Goal: Task Accomplishment & Management: Use online tool/utility

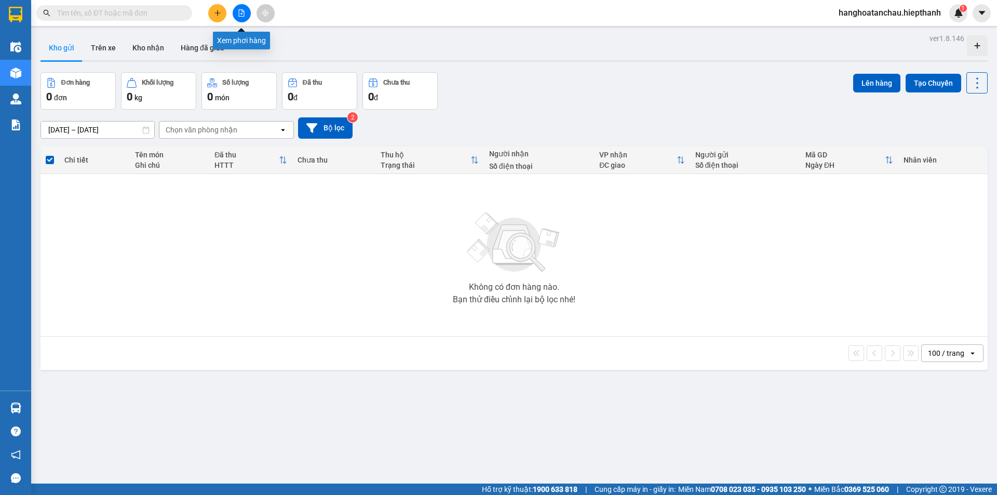
drag, startPoint x: 234, startPoint y: 10, endPoint x: 229, endPoint y: 13, distance: 6.1
click at [235, 10] on button at bounding box center [242, 13] width 18 height 18
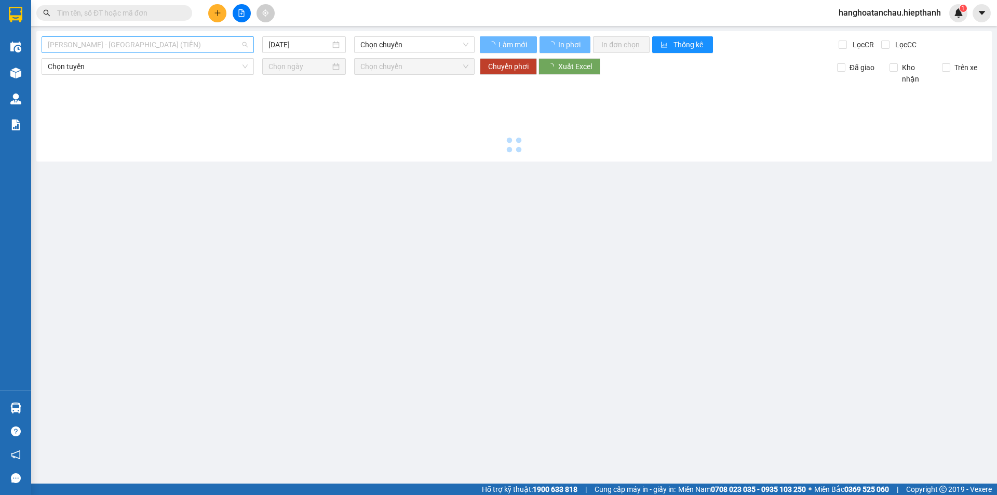
click at [158, 52] on span "[PERSON_NAME] - [PERSON_NAME] ([PERSON_NAME])" at bounding box center [148, 45] width 200 height 16
type input "[DATE]"
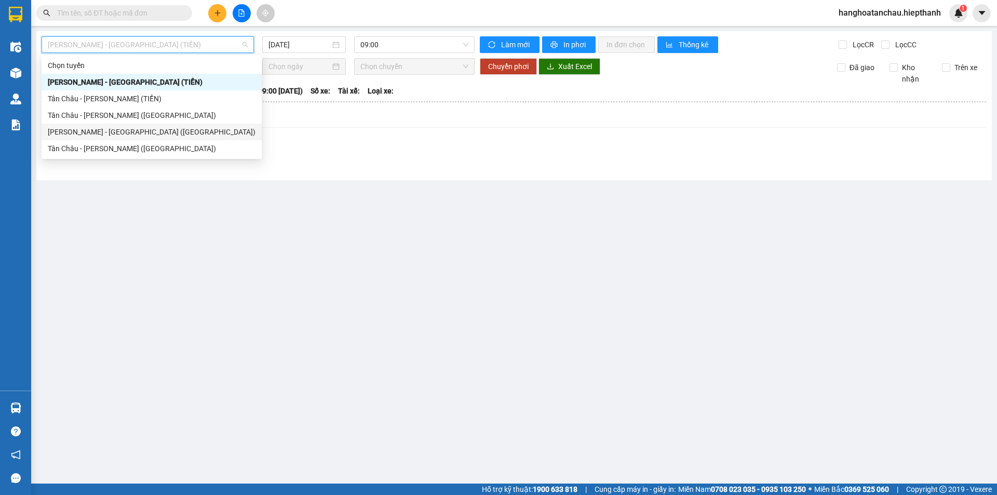
click at [144, 136] on div "[PERSON_NAME] - [PERSON_NAME] ([GEOGRAPHIC_DATA])" at bounding box center [152, 131] width 208 height 11
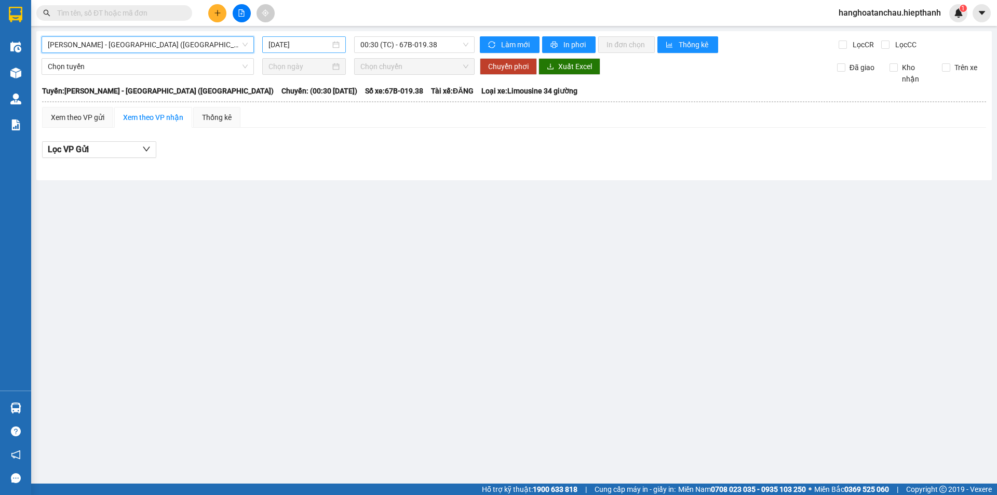
click at [296, 40] on input "[DATE]" at bounding box center [299, 44] width 62 height 11
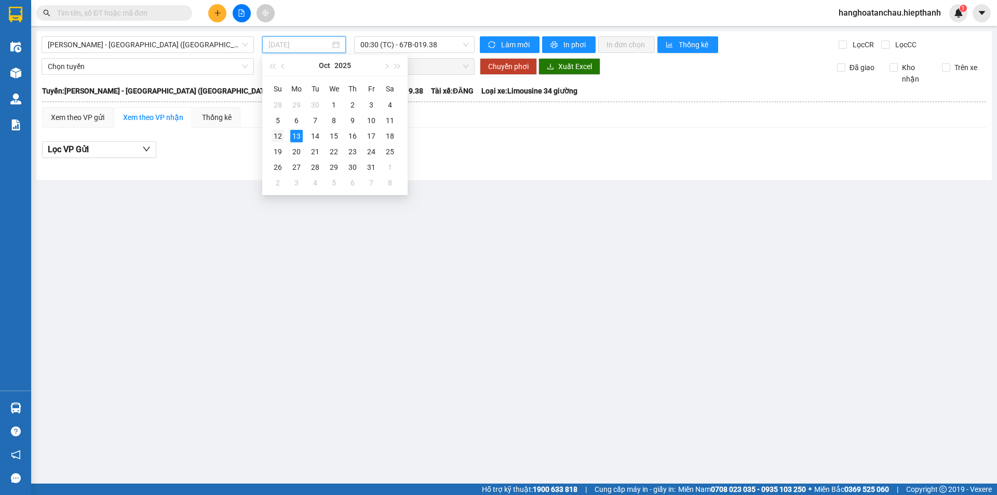
click at [281, 142] on td "12" at bounding box center [277, 136] width 19 height 16
type input "[DATE]"
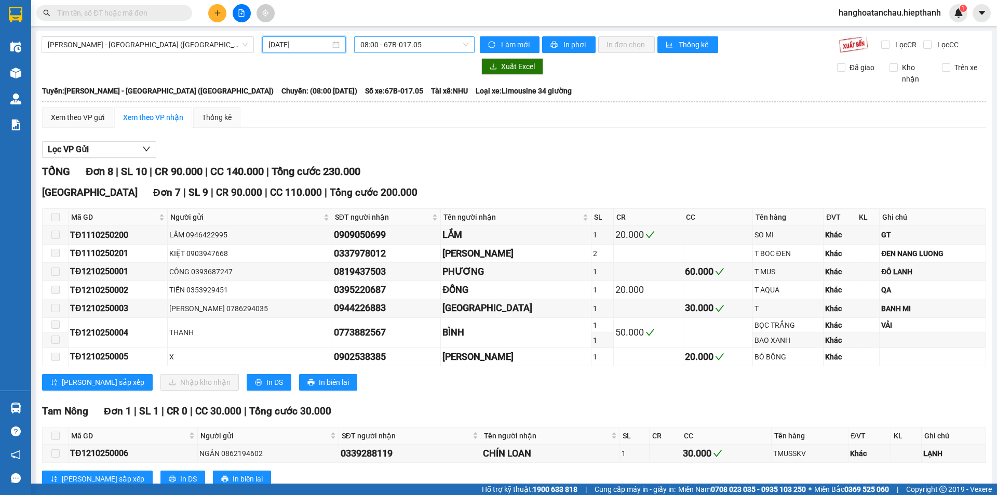
click at [401, 48] on span "08:00 - 67B-017.05" at bounding box center [414, 45] width 108 height 16
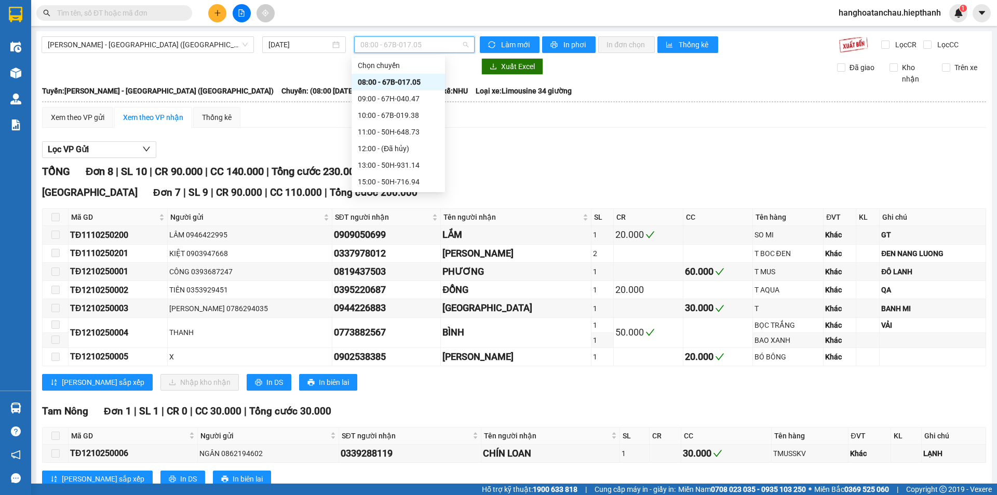
scroll to position [83, 0]
click at [384, 173] on div "22:30 - 67H-040.47" at bounding box center [397, 181] width 93 height 17
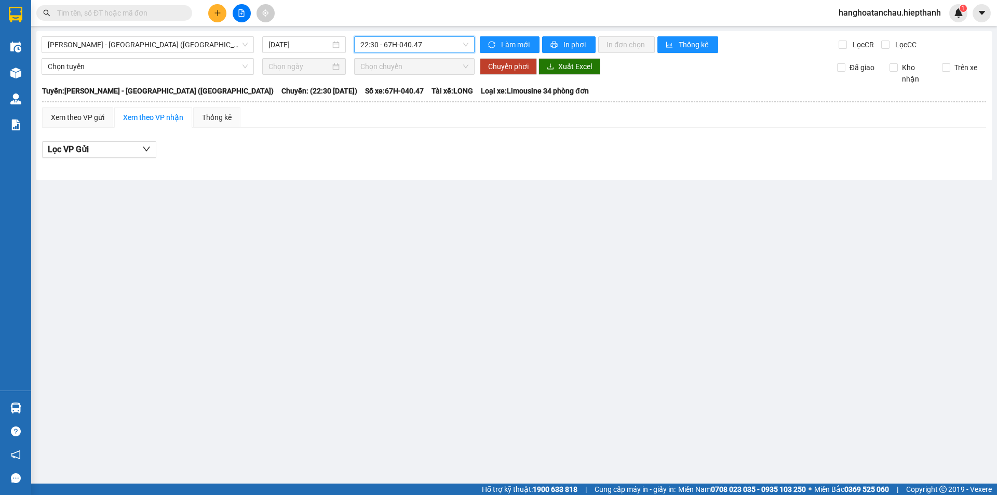
click at [377, 47] on span "22:30 - 67H-040.47" at bounding box center [414, 45] width 108 height 16
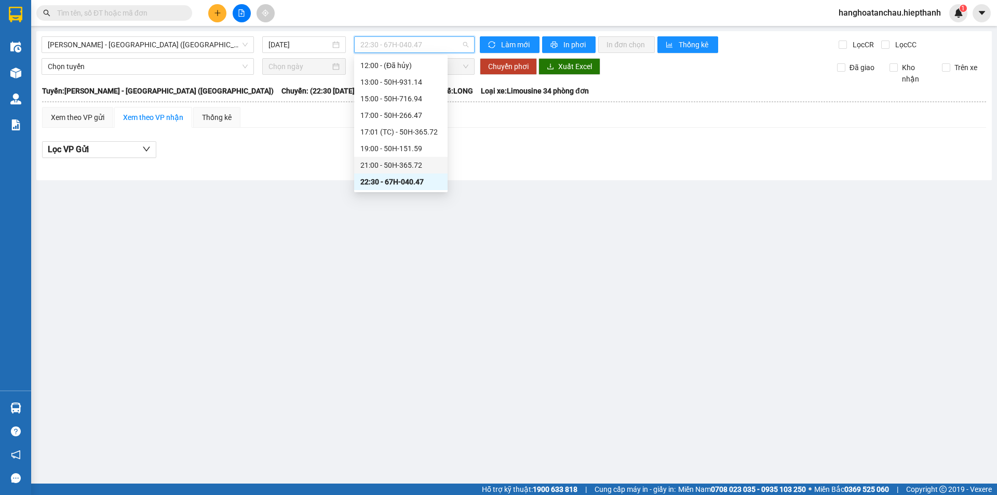
click at [398, 166] on div "21:00 - 50H-365.72" at bounding box center [400, 164] width 81 height 11
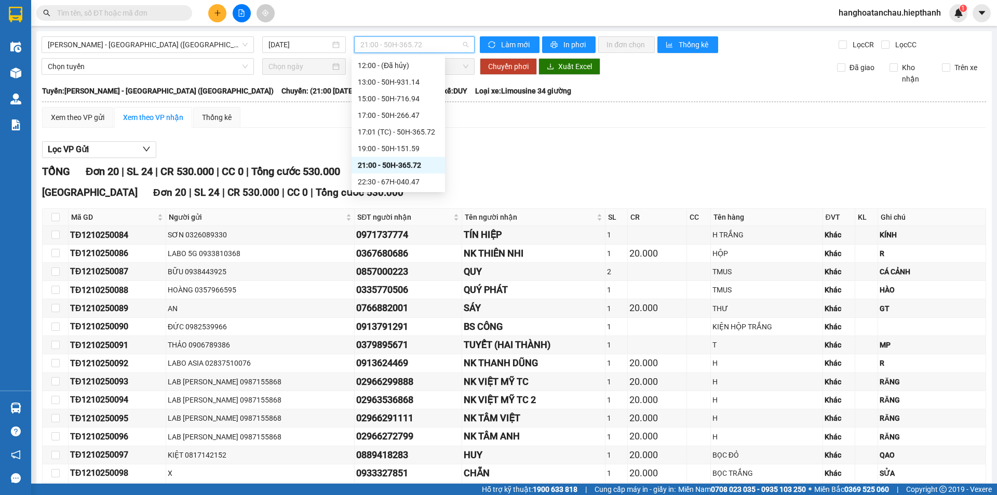
click at [418, 51] on span "21:00 - 50H-365.72" at bounding box center [414, 45] width 108 height 16
click at [373, 182] on div "22:30 - 67H-040.47" at bounding box center [398, 181] width 81 height 11
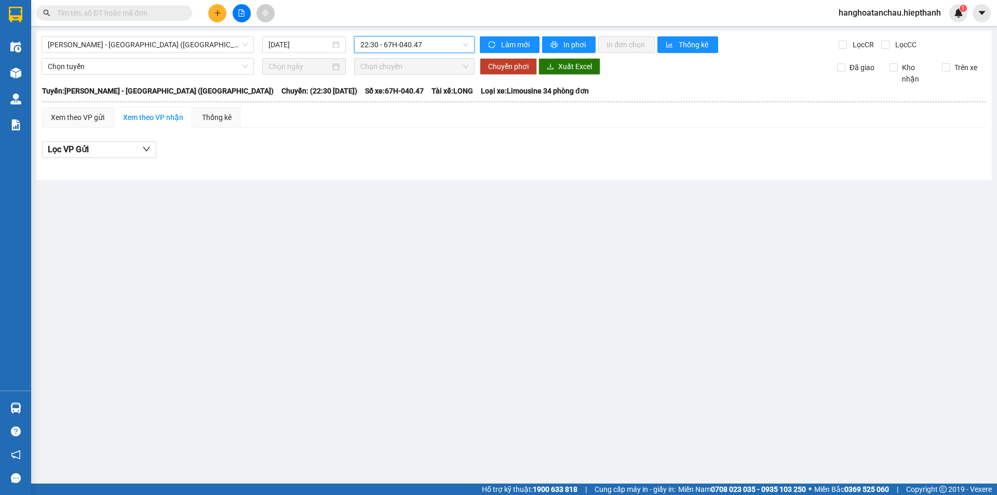
click at [369, 48] on span "22:30 - 67H-040.47" at bounding box center [414, 45] width 108 height 16
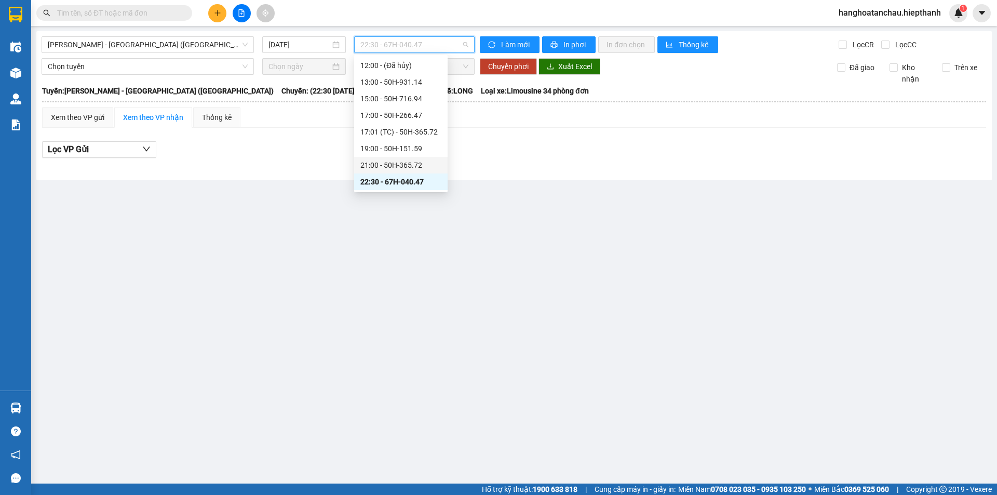
drag, startPoint x: 368, startPoint y: 162, endPoint x: 363, endPoint y: 204, distance: 41.8
click at [366, 163] on div "21:00 - 50H-365.72" at bounding box center [400, 164] width 81 height 11
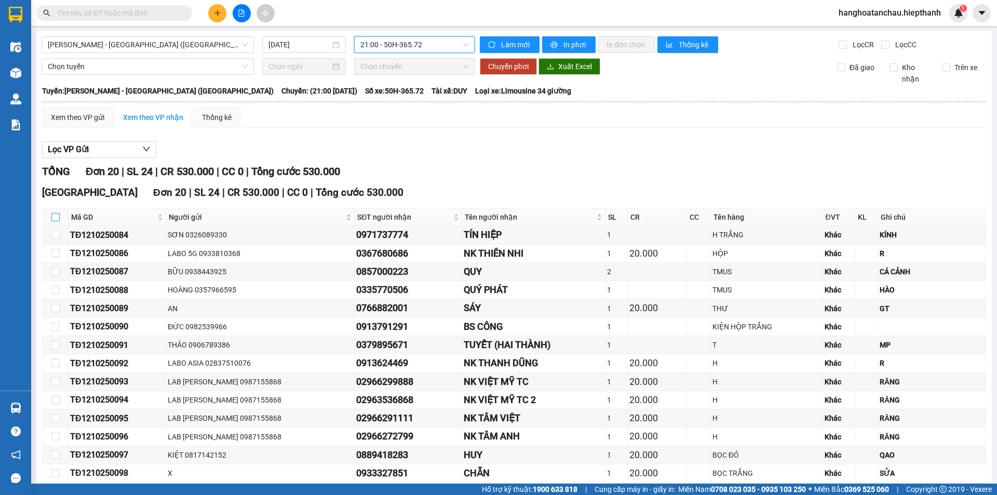
click at [53, 217] on input "checkbox" at bounding box center [55, 217] width 8 height 8
checkbox input "true"
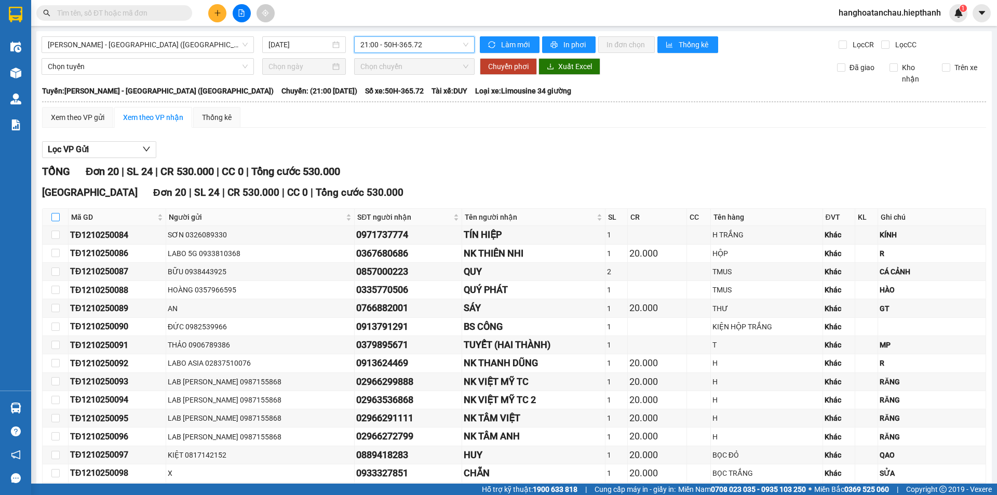
checkbox input "true"
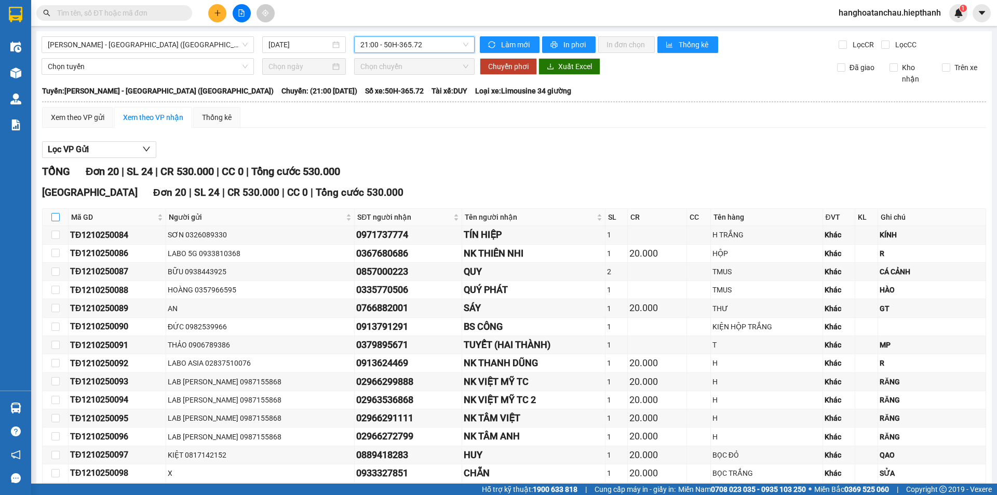
checkbox input "true"
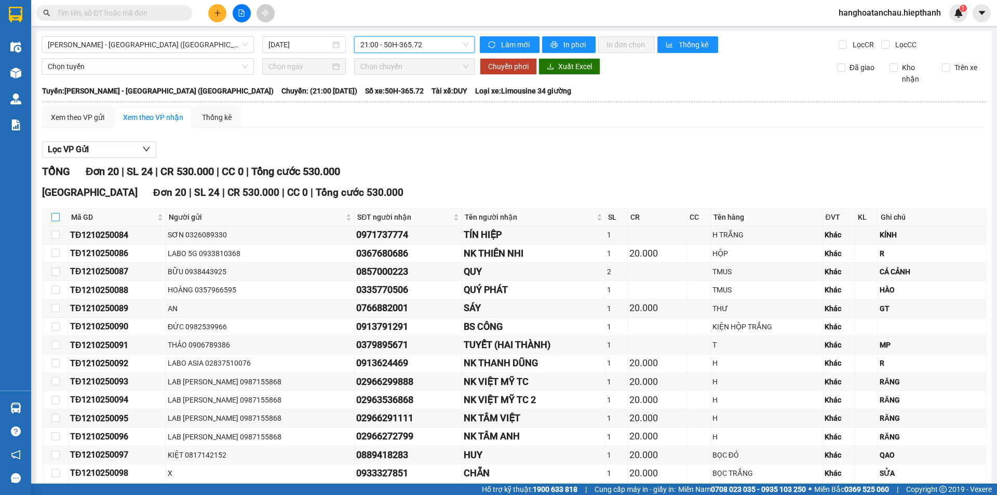
checkbox input "true"
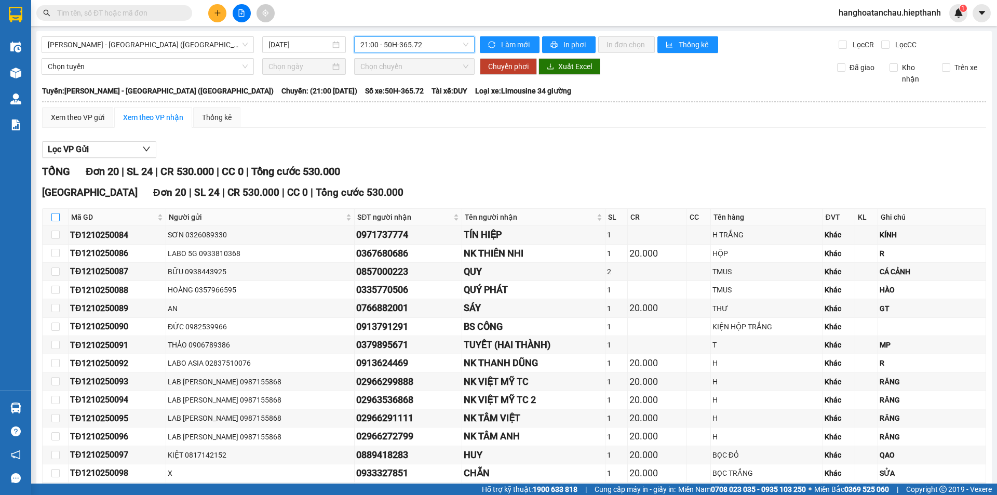
checkbox input "true"
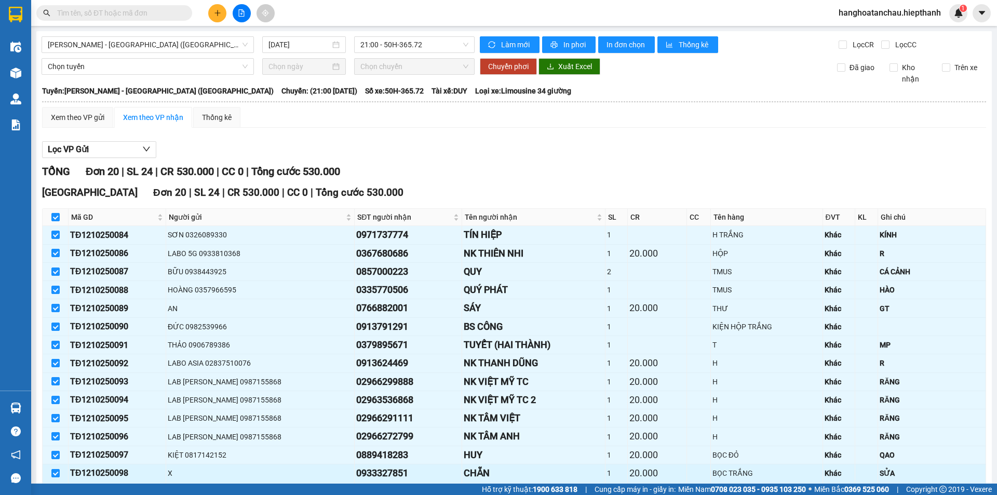
scroll to position [189, 0]
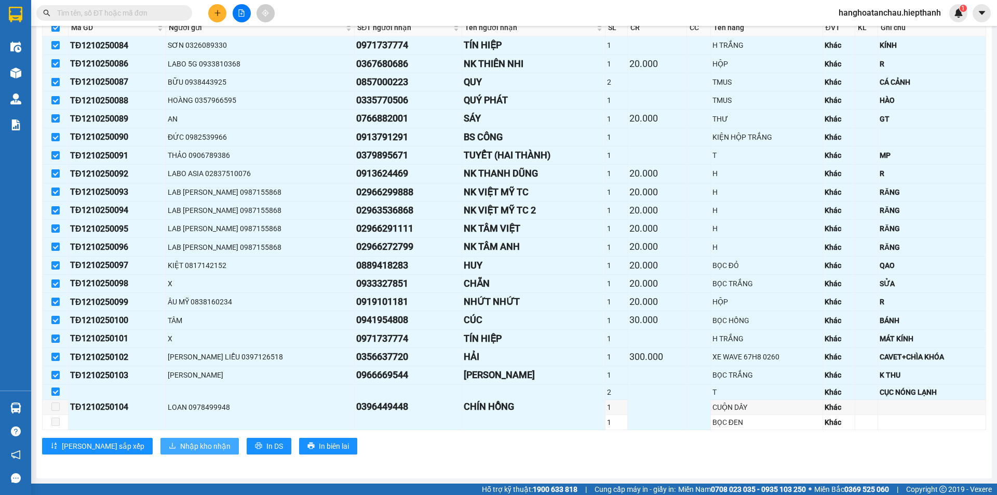
click at [180, 442] on span "Nhập kho nhận" at bounding box center [205, 445] width 50 height 11
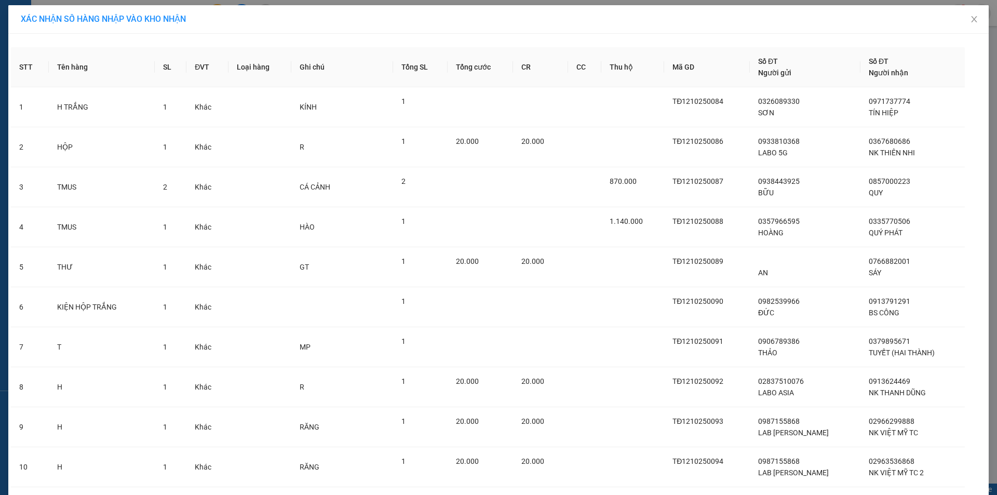
scroll to position [513, 0]
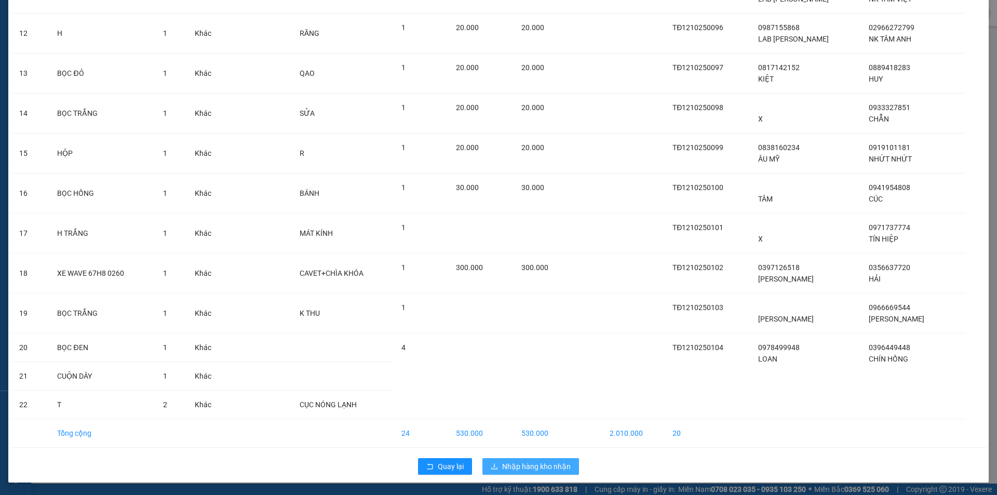
drag, startPoint x: 508, startPoint y: 454, endPoint x: 508, endPoint y: 469, distance: 15.6
click at [508, 460] on div "Quay lại Nhập hàng kho nhận" at bounding box center [498, 466] width 975 height 27
click at [508, 469] on span "Nhập hàng kho nhận" at bounding box center [536, 465] width 69 height 11
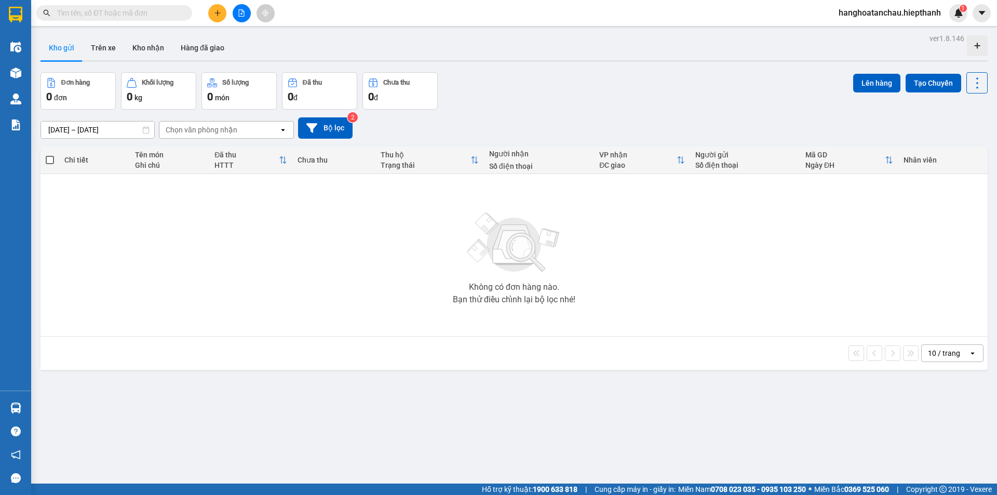
click at [238, 19] on button at bounding box center [242, 13] width 18 height 18
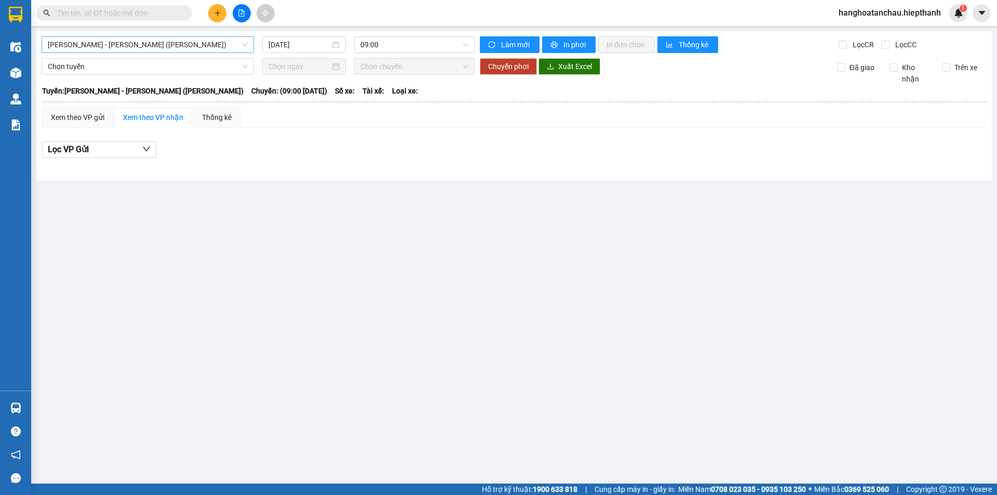
click at [198, 49] on span "[PERSON_NAME] - [PERSON_NAME] ([PERSON_NAME])" at bounding box center [148, 45] width 200 height 16
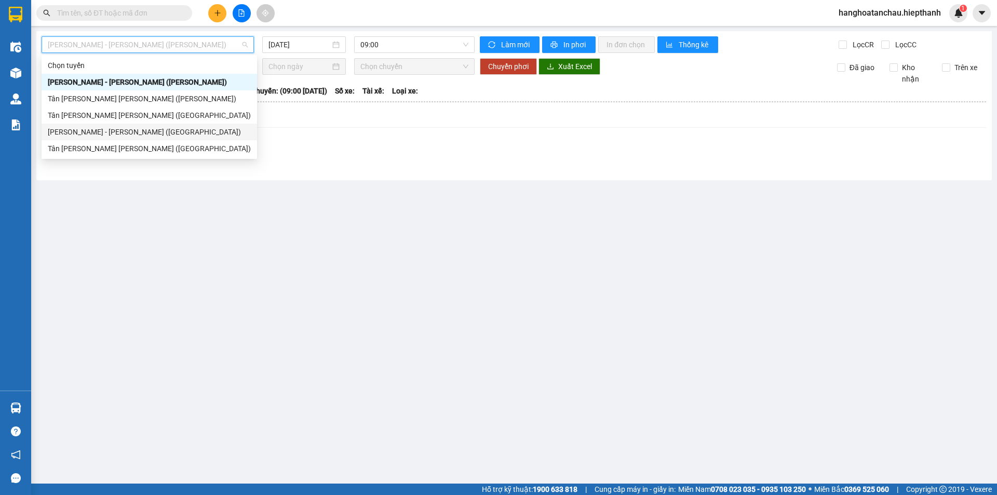
click at [167, 127] on div "[PERSON_NAME] - [PERSON_NAME] ([GEOGRAPHIC_DATA])" at bounding box center [149, 131] width 203 height 11
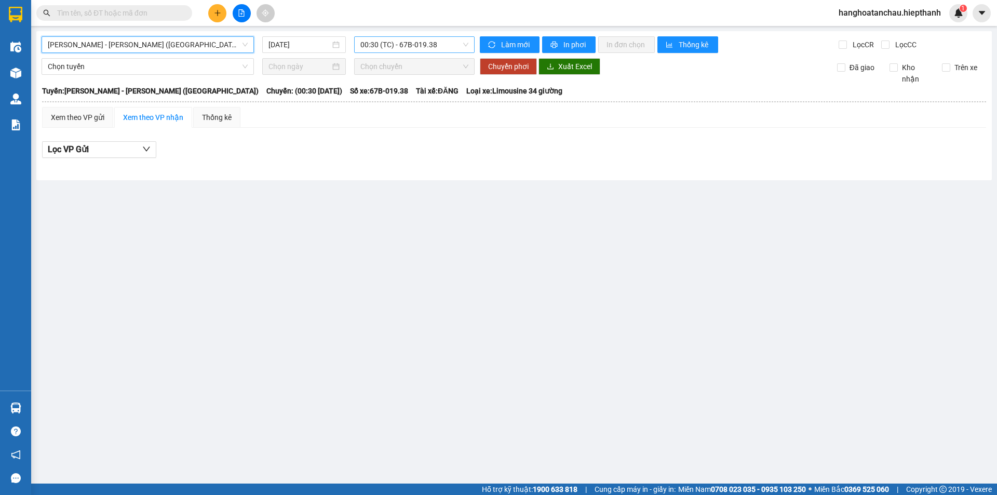
click at [397, 49] on span "00:30 (TC) - 67B-019.38" at bounding box center [414, 45] width 108 height 16
click at [309, 50] on div "[DATE]" at bounding box center [304, 44] width 84 height 17
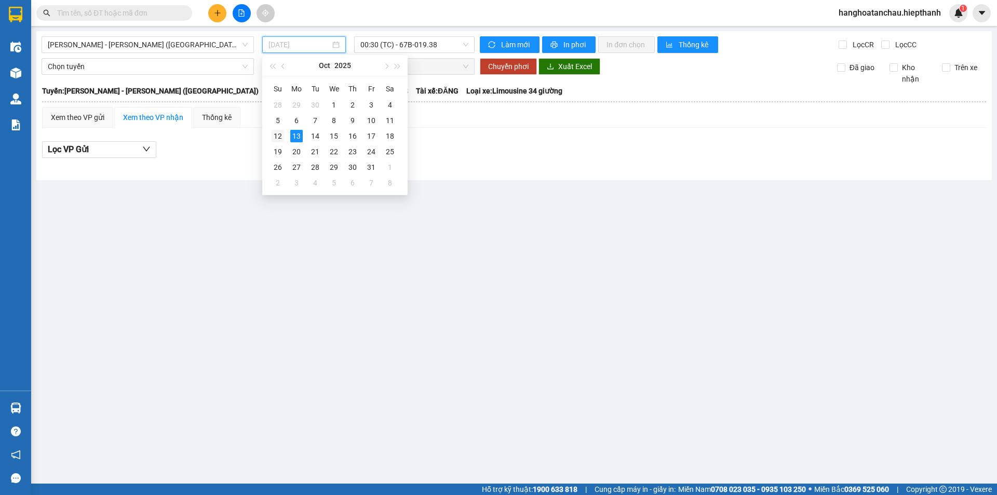
click at [271, 134] on td "12" at bounding box center [277, 136] width 19 height 16
type input "[DATE]"
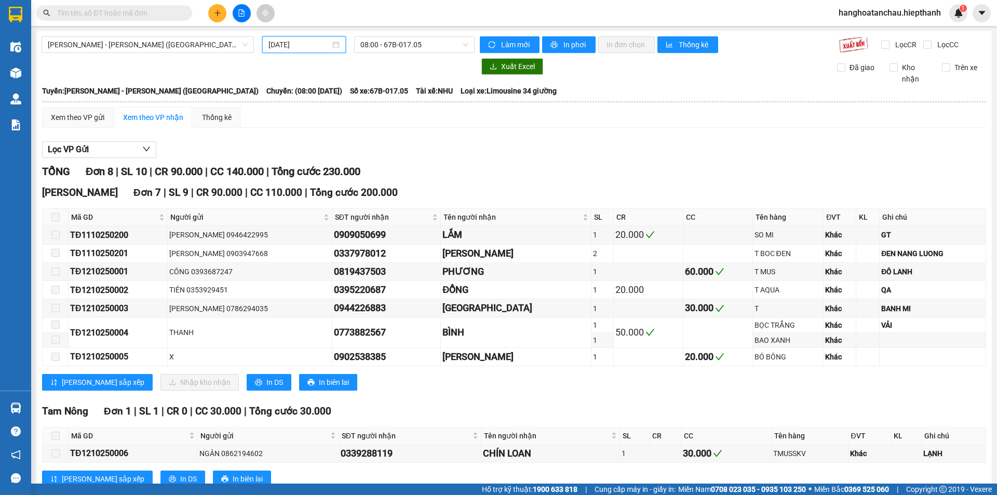
drag, startPoint x: 417, startPoint y: 40, endPoint x: 414, endPoint y: 62, distance: 21.4
click at [416, 40] on span "08:00 - 67B-017.05" at bounding box center [414, 45] width 108 height 16
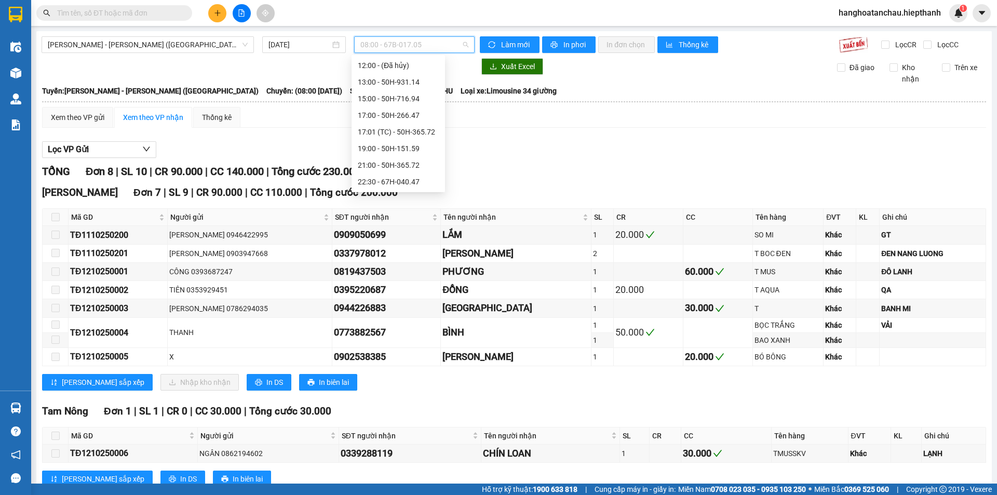
scroll to position [83, 0]
click at [385, 163] on div "21:00 - 50H-365.72" at bounding box center [398, 164] width 81 height 11
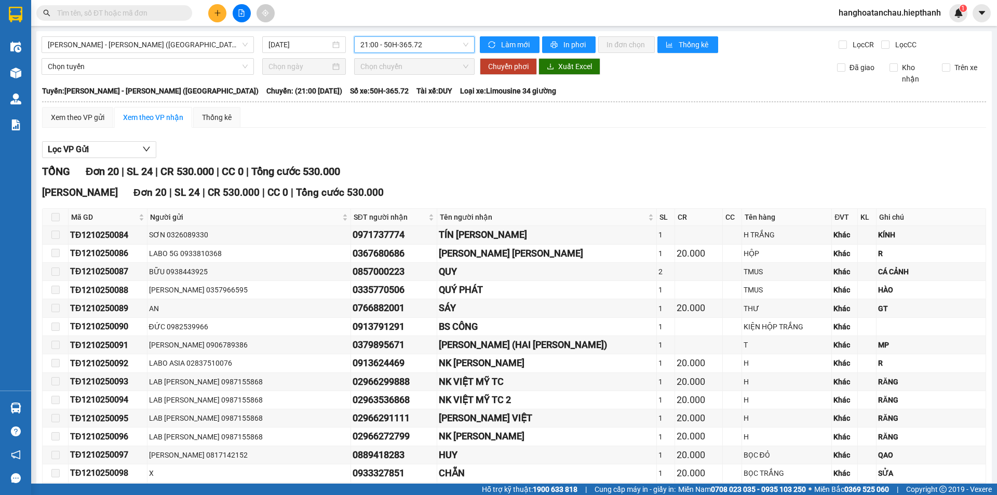
click at [380, 48] on span "21:00 - 50H-365.72" at bounding box center [414, 45] width 108 height 16
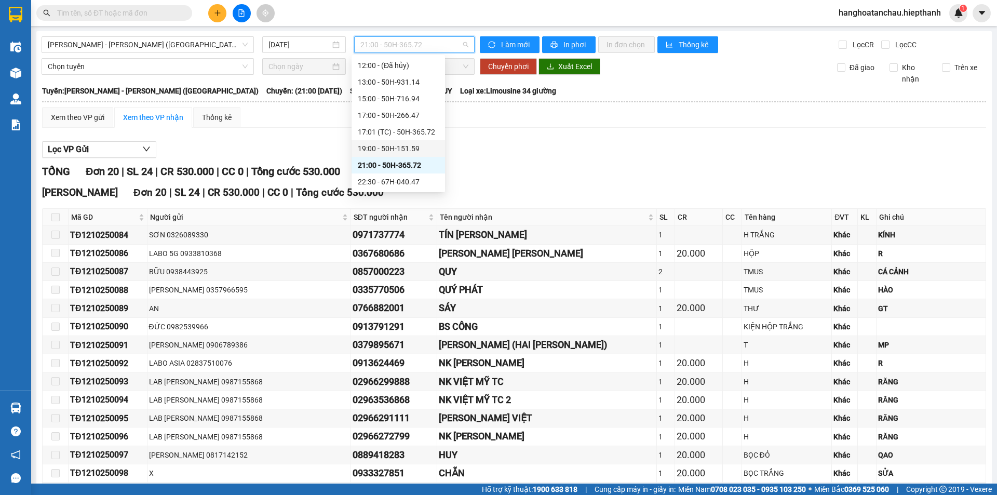
click at [386, 143] on div "19:00 - 50H-151.59" at bounding box center [397, 148] width 93 height 17
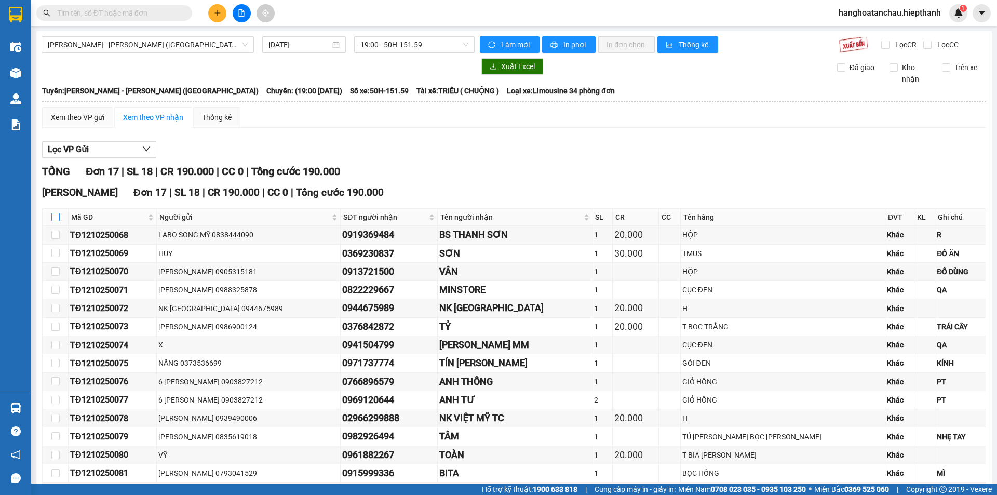
click at [54, 218] on input "checkbox" at bounding box center [55, 217] width 8 height 8
checkbox input "true"
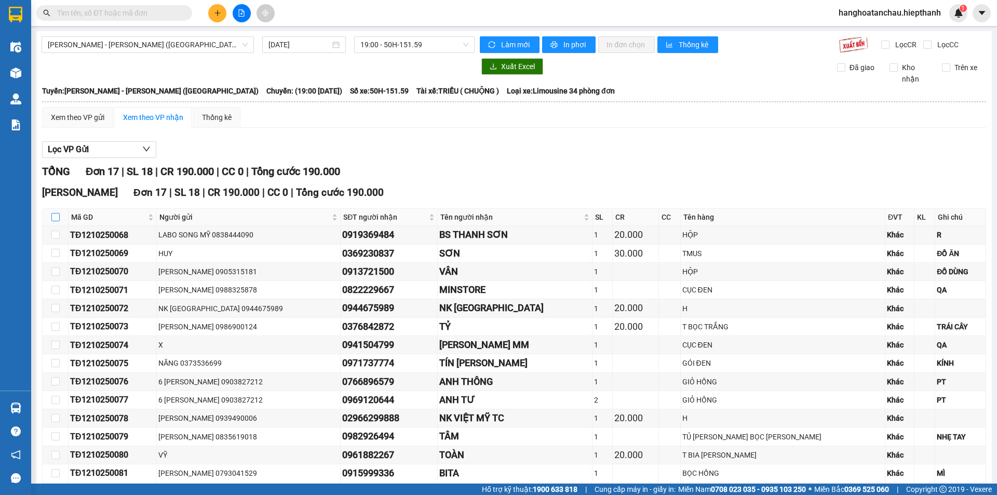
checkbox input "true"
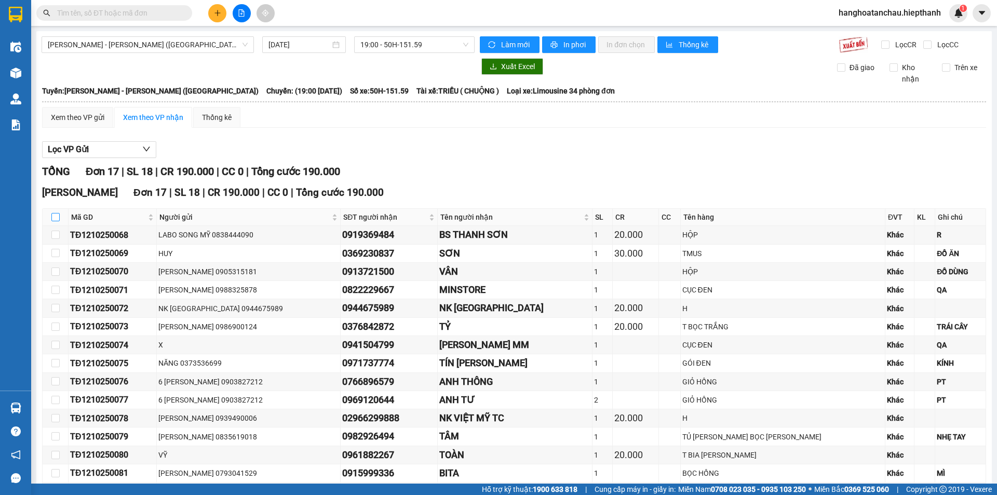
checkbox input "true"
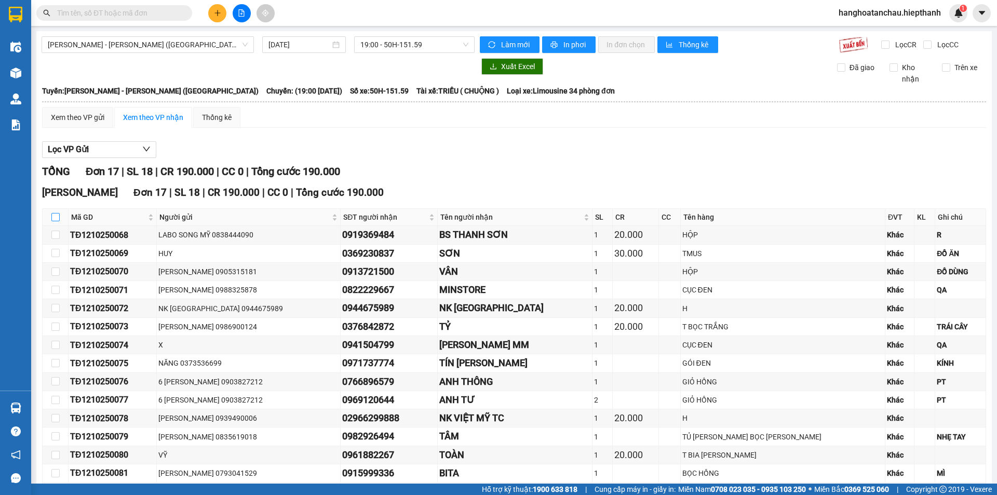
checkbox input "true"
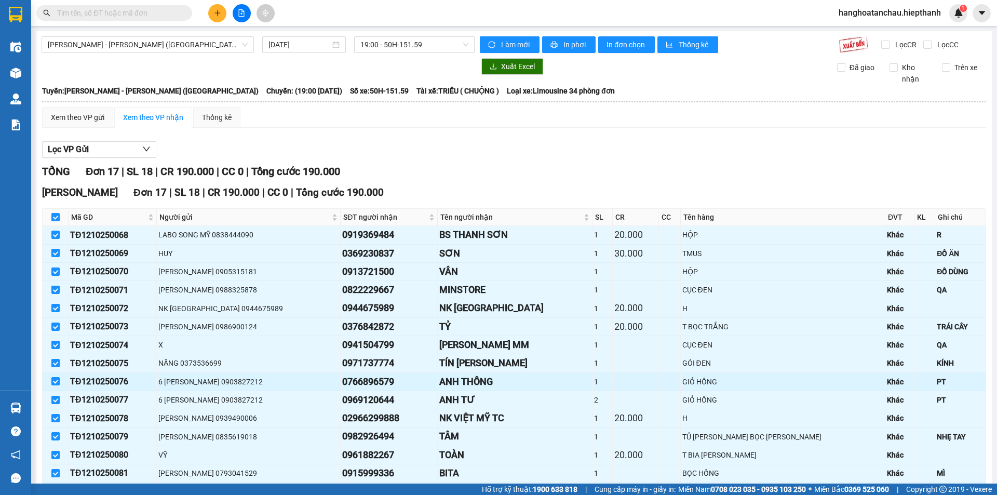
scroll to position [107, 0]
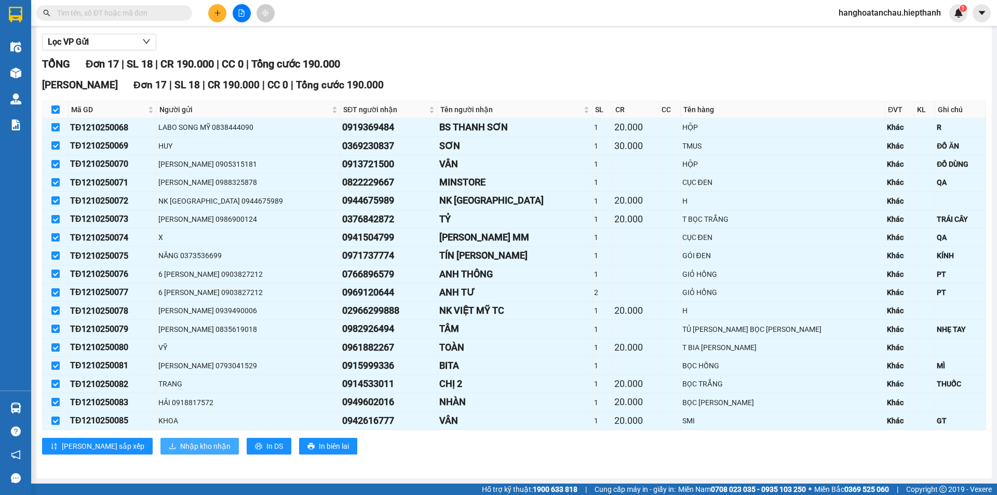
click at [180, 449] on span "Nhập kho nhận" at bounding box center [205, 445] width 50 height 11
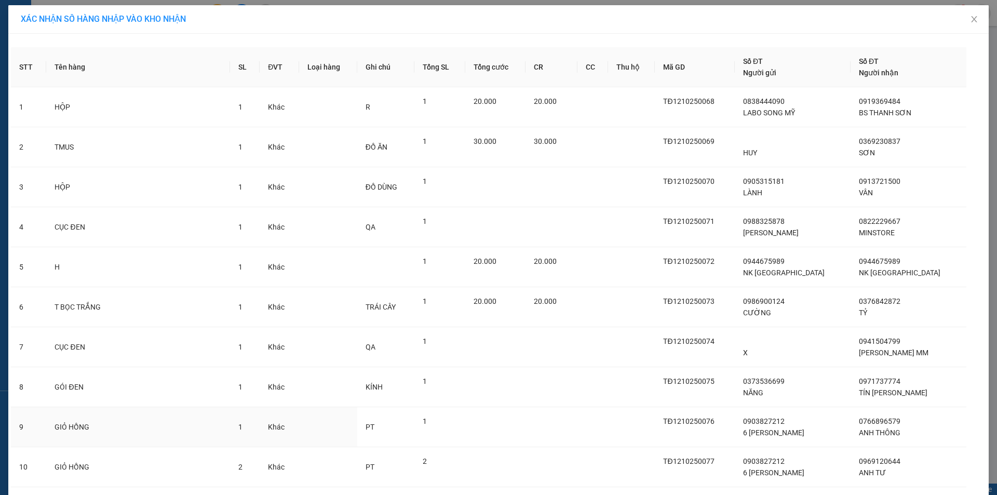
scroll to position [348, 0]
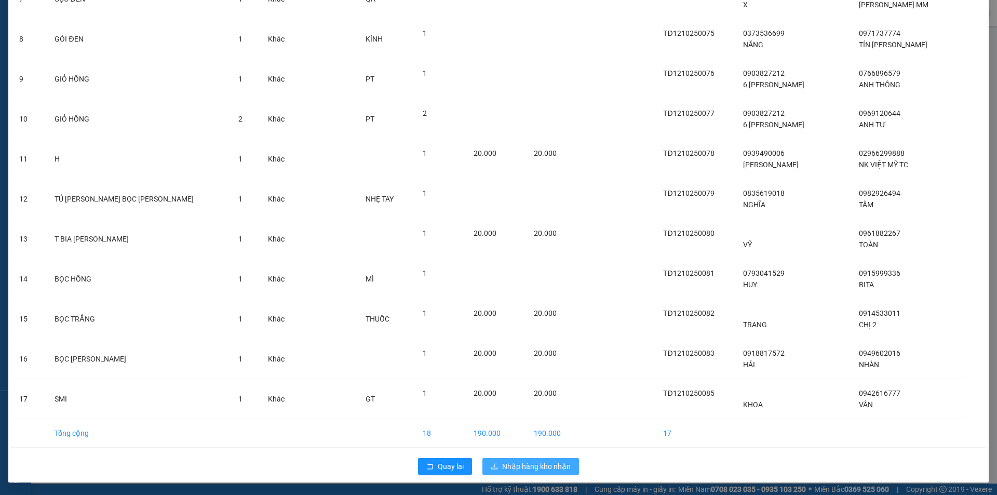
click at [503, 462] on span "Nhập hàng kho nhận" at bounding box center [536, 465] width 69 height 11
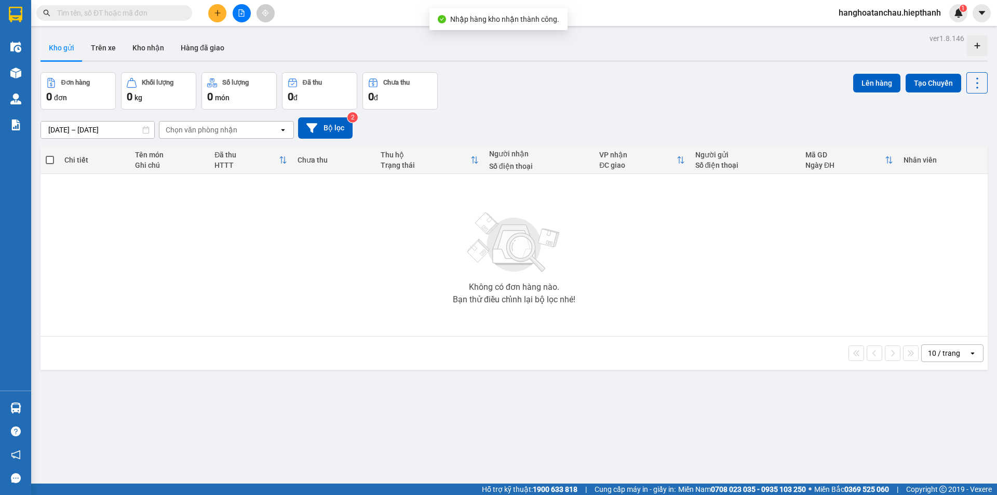
click at [242, 20] on button at bounding box center [242, 13] width 18 height 18
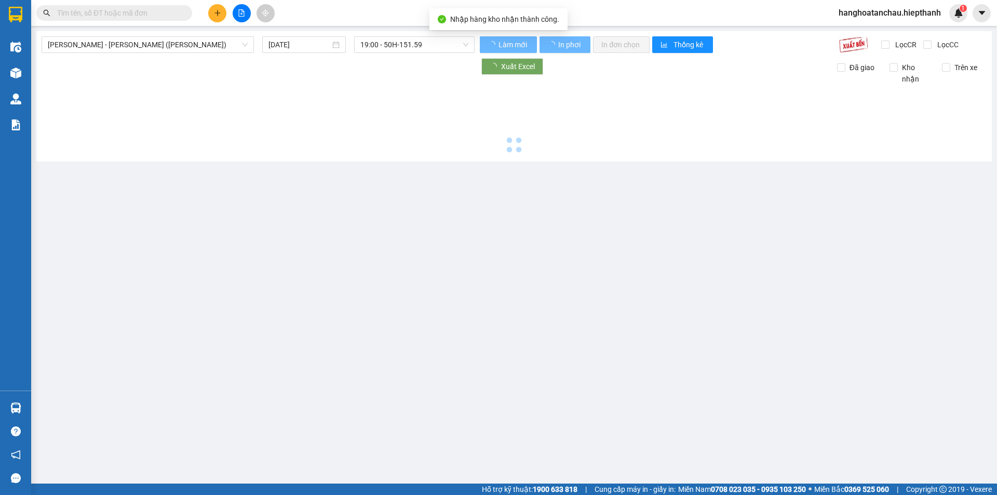
type input "[DATE]"
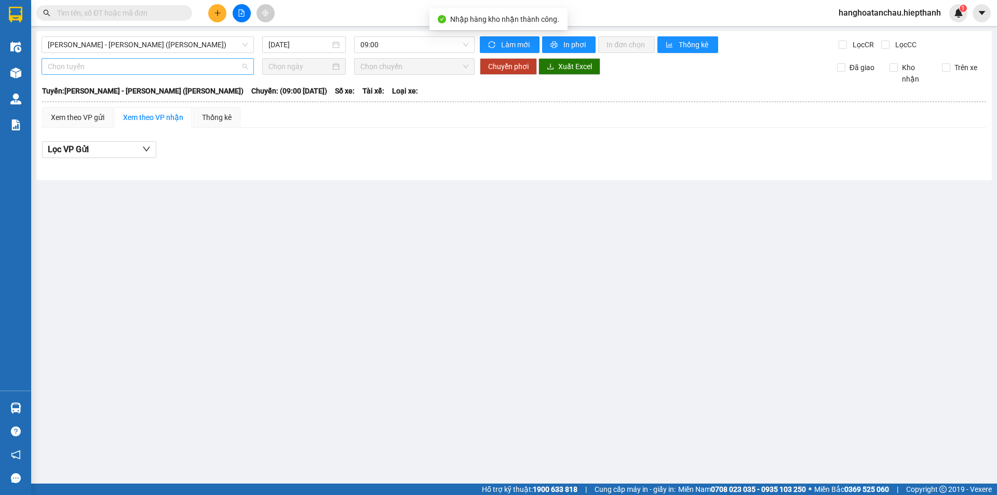
click at [209, 59] on span "Chọn tuyến" at bounding box center [148, 67] width 200 height 16
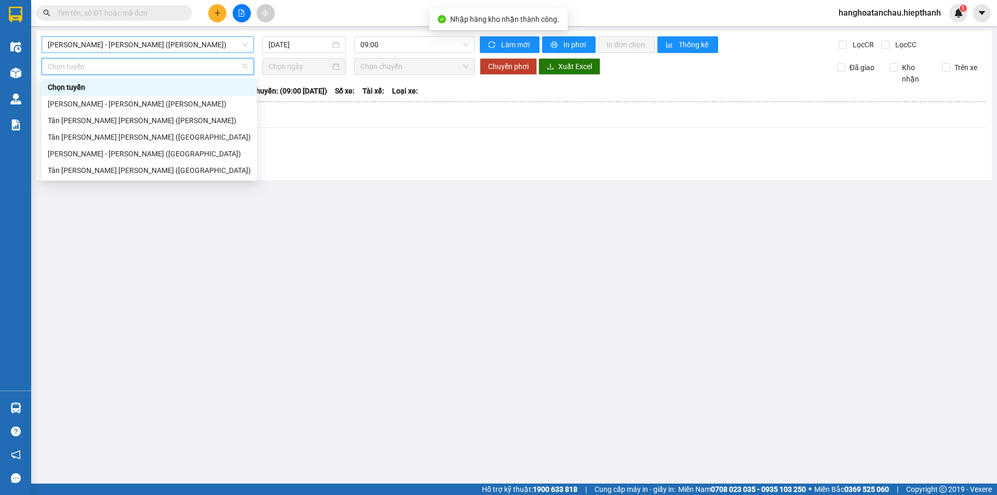
click at [236, 46] on span "[PERSON_NAME] - [PERSON_NAME] ([PERSON_NAME])" at bounding box center [148, 45] width 200 height 16
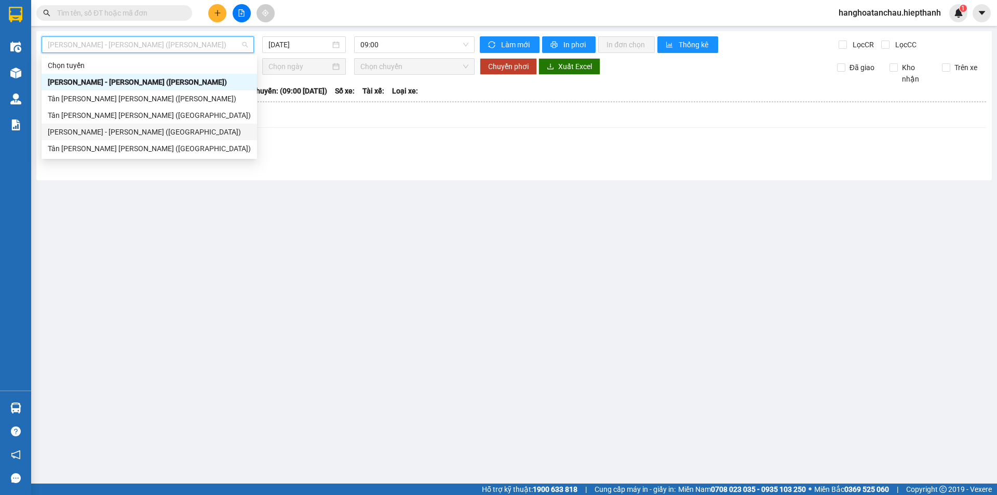
click at [190, 135] on div "[PERSON_NAME] - [PERSON_NAME] ([GEOGRAPHIC_DATA])" at bounding box center [149, 131] width 203 height 11
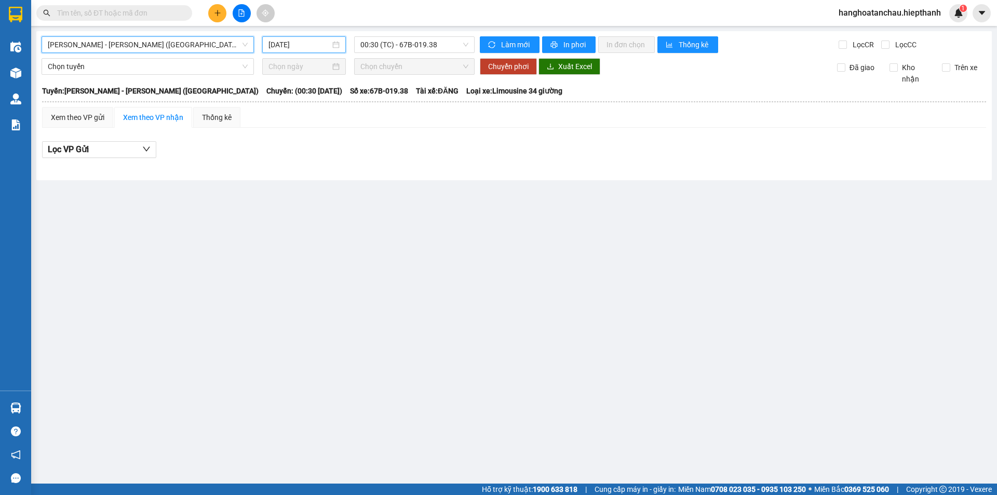
click at [316, 42] on input "[DATE]" at bounding box center [299, 44] width 62 height 11
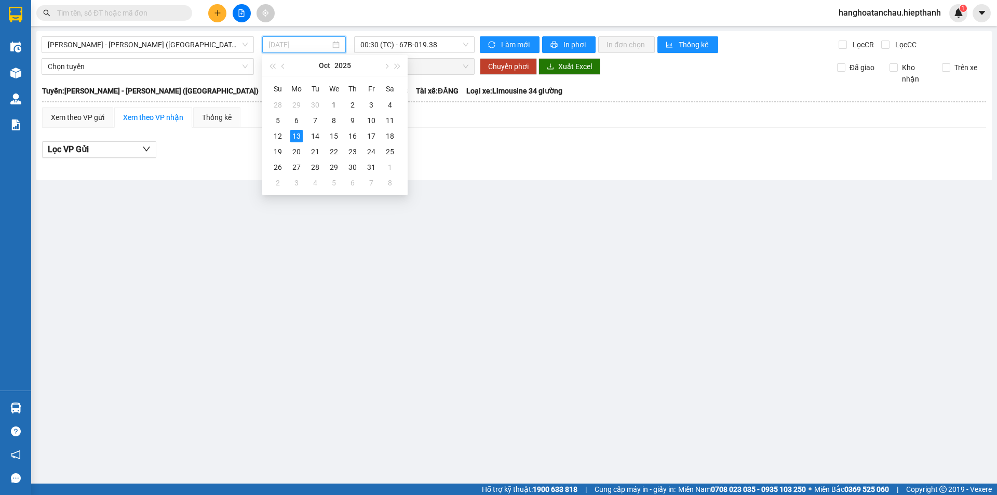
drag, startPoint x: 275, startPoint y: 137, endPoint x: 385, endPoint y: 63, distance: 132.7
click at [277, 137] on div "12" at bounding box center [277, 136] width 12 height 12
type input "[DATE]"
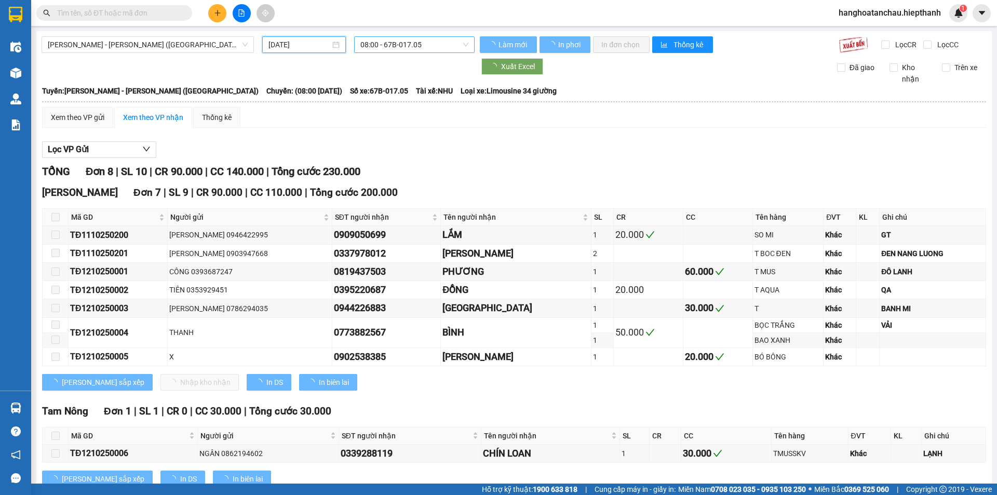
click at [398, 44] on span "08:00 - 67B-017.05" at bounding box center [414, 45] width 108 height 16
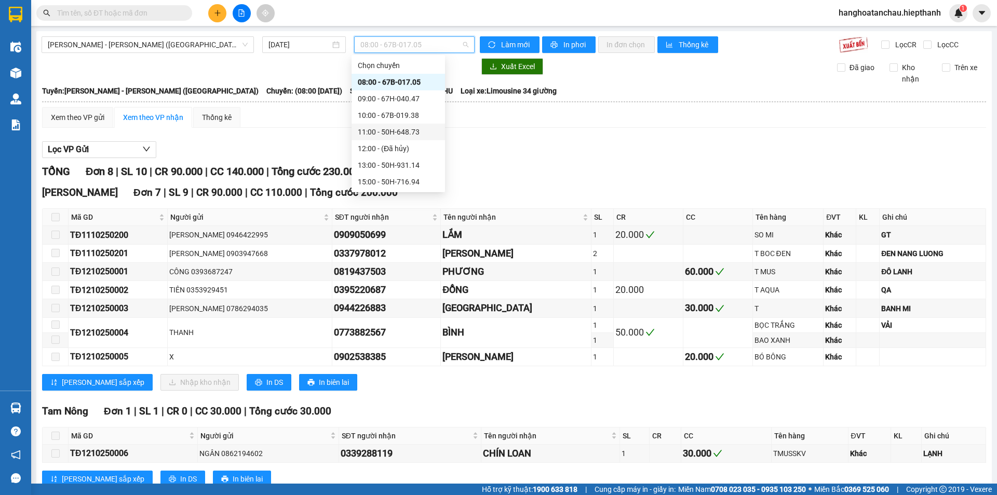
scroll to position [83, 0]
click at [381, 132] on div "17:01 (TC) - 50H-365.72" at bounding box center [398, 131] width 81 height 11
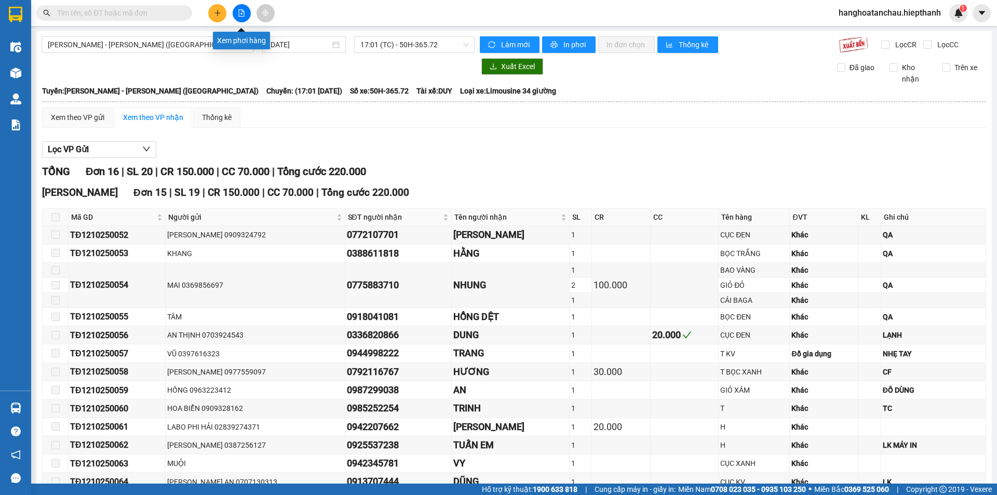
click at [226, 48] on div "Xem phơi hàng" at bounding box center [241, 41] width 57 height 18
click at [197, 42] on span "[PERSON_NAME] - [PERSON_NAME] ([GEOGRAPHIC_DATA])" at bounding box center [148, 45] width 200 height 16
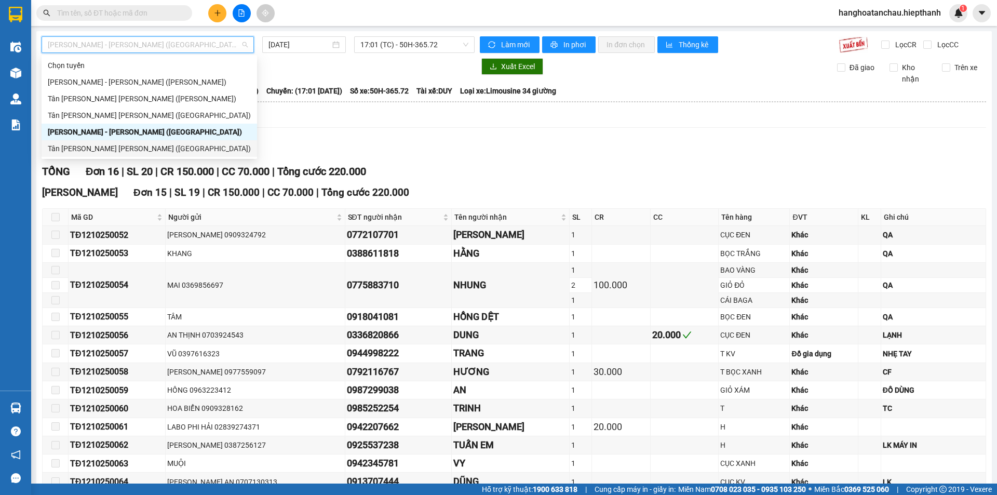
click at [143, 145] on div "Tân [PERSON_NAME] [PERSON_NAME] ([GEOGRAPHIC_DATA])" at bounding box center [149, 148] width 203 height 11
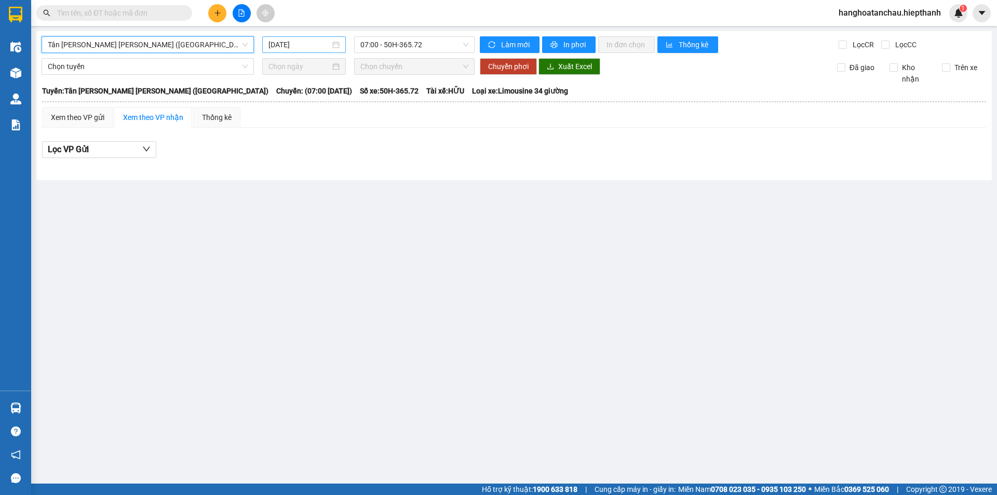
click at [295, 52] on div "[DATE]" at bounding box center [304, 44] width 84 height 17
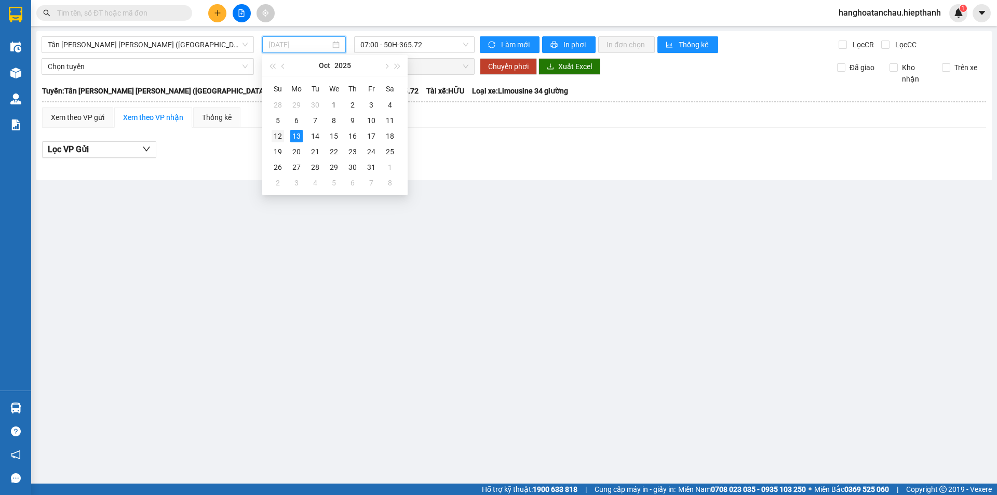
click at [275, 135] on div "12" at bounding box center [277, 136] width 12 height 12
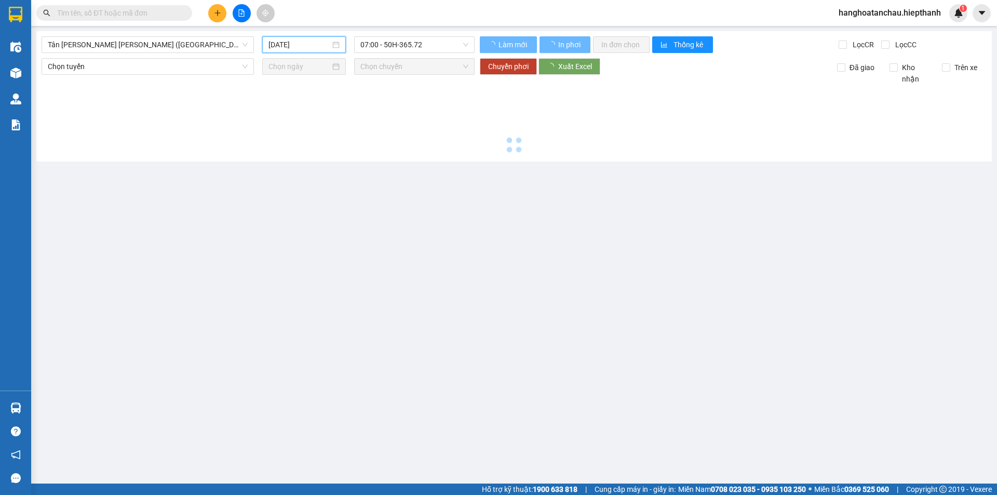
type input "[DATE]"
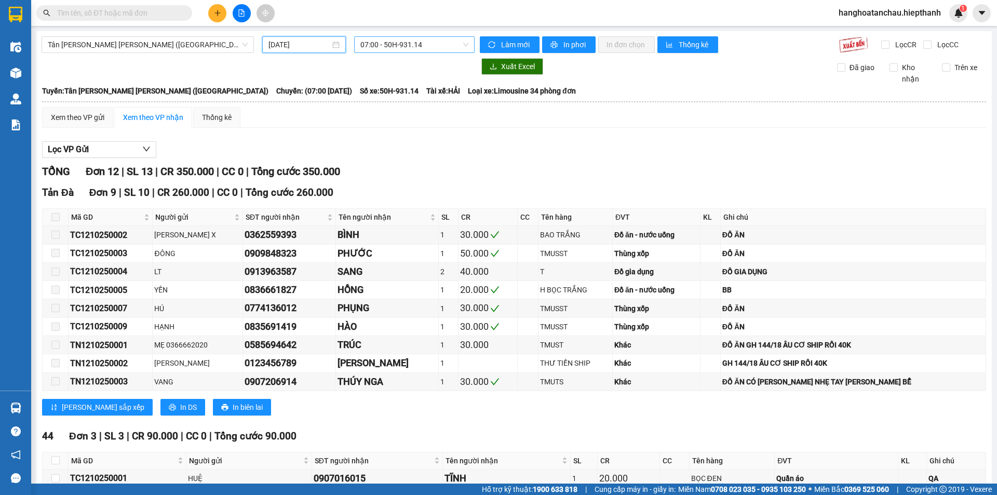
click at [380, 47] on span "07:00 - 50H-931.14" at bounding box center [414, 45] width 108 height 16
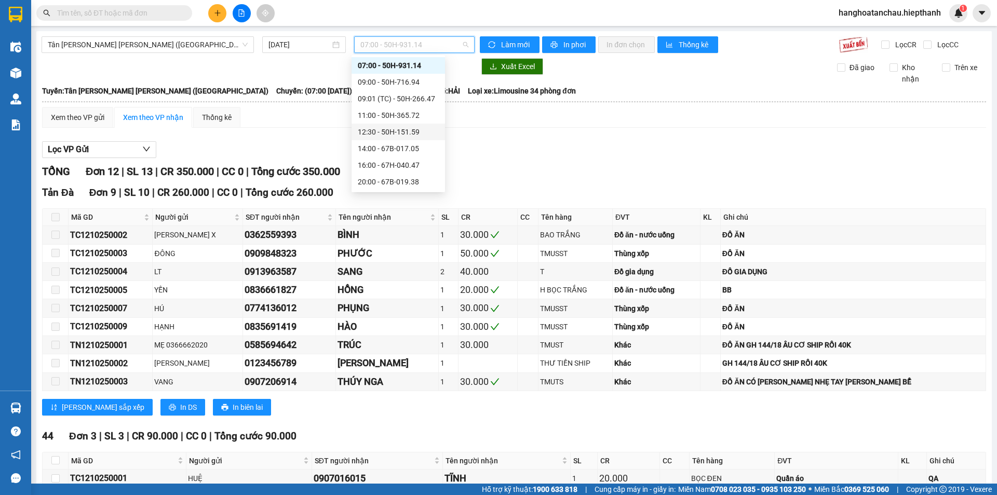
scroll to position [100, 0]
click at [373, 125] on div "23:00 - 50H-931.14" at bounding box center [397, 132] width 93 height 17
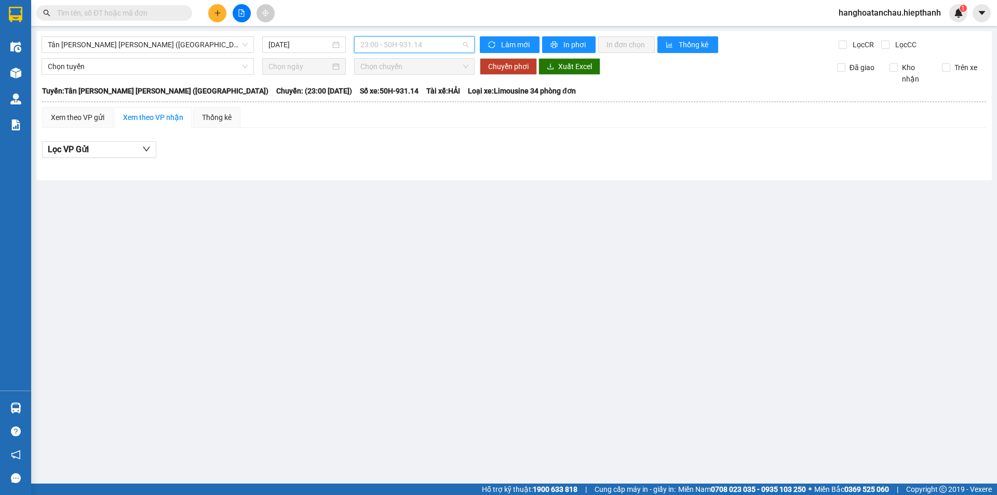
click at [401, 36] on div "23:00 - 50H-931.14" at bounding box center [414, 44] width 120 height 17
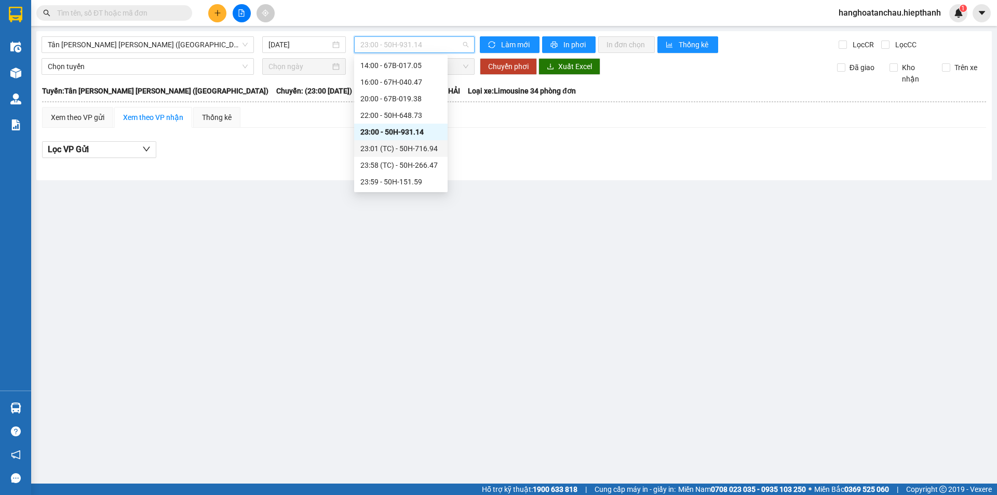
click at [383, 152] on div "23:01 (TC) - 50H-716.94" at bounding box center [400, 148] width 81 height 11
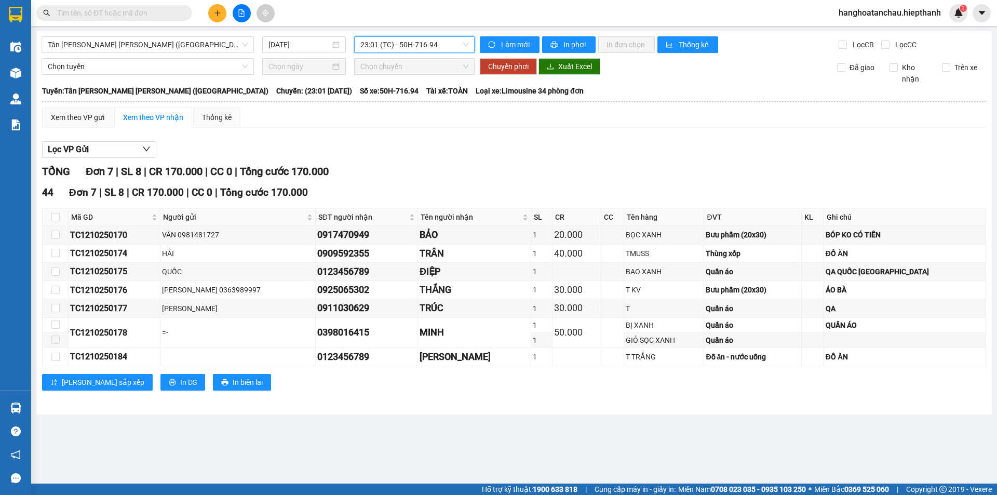
click at [424, 47] on span "23:01 (TC) - 50H-716.94" at bounding box center [414, 45] width 108 height 16
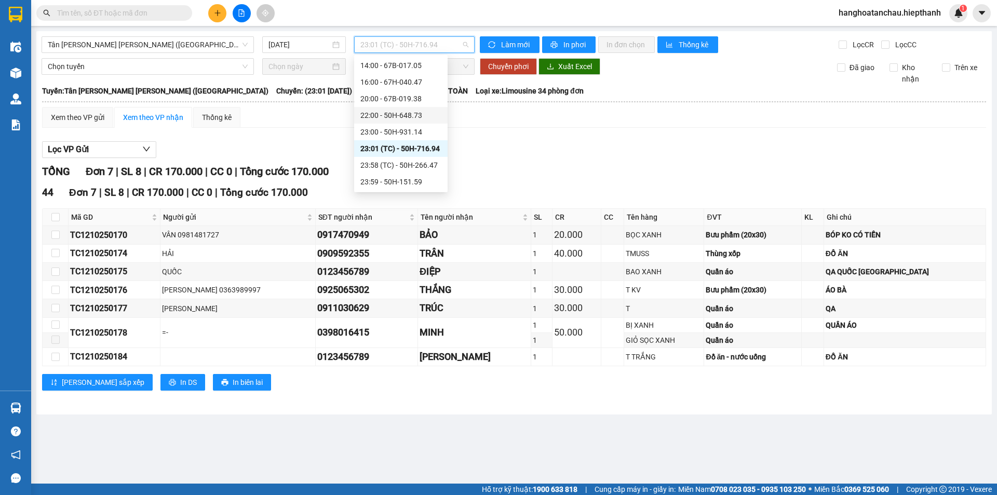
click at [392, 116] on div "22:00 - 50H-648.73" at bounding box center [400, 115] width 81 height 11
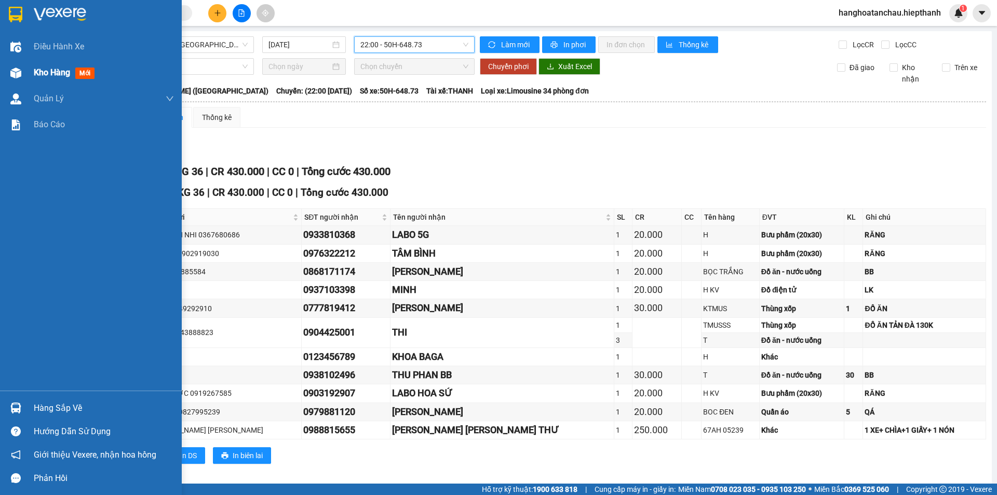
click at [30, 72] on div "Kho hàng mới" at bounding box center [91, 73] width 182 height 26
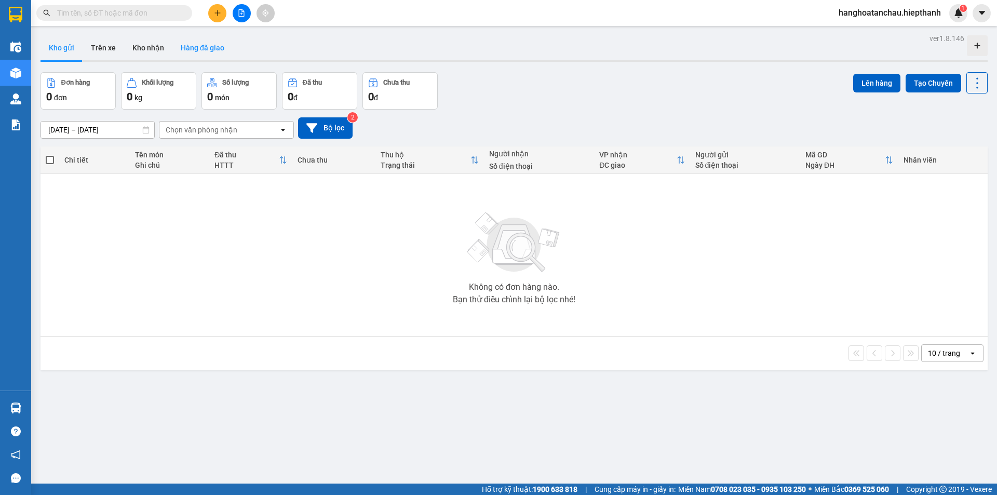
click at [214, 48] on button "Hàng đã giao" at bounding box center [202, 47] width 60 height 25
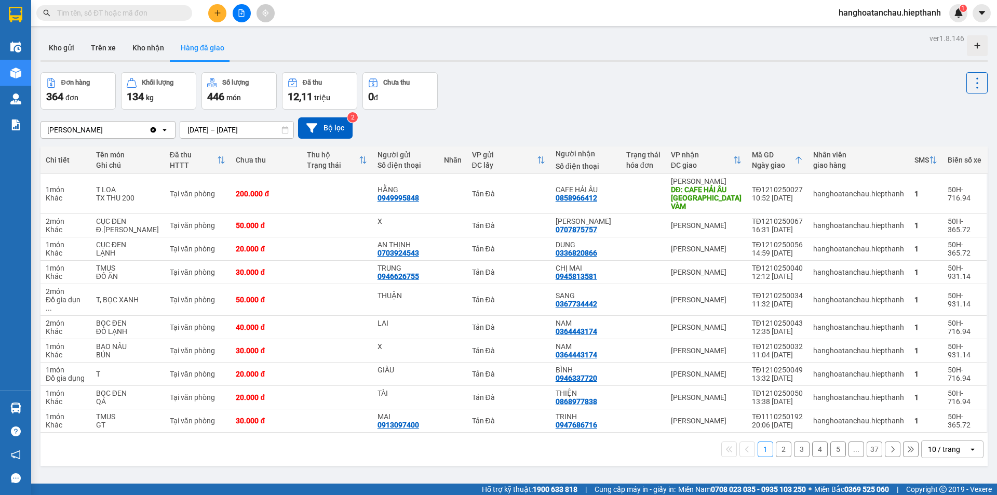
drag, startPoint x: 940, startPoint y: 417, endPoint x: 947, endPoint y: 421, distance: 7.9
click at [940, 425] on div "[PERSON_NAME] Tên món Ghi chú Đã thu HTTT Chưa thu Thu [PERSON_NAME] thái Người…" at bounding box center [513, 305] width 947 height 319
click at [937, 444] on div "10 / trang" at bounding box center [944, 449] width 32 height 10
click at [928, 407] on span "100 / trang" at bounding box center [939, 409] width 37 height 10
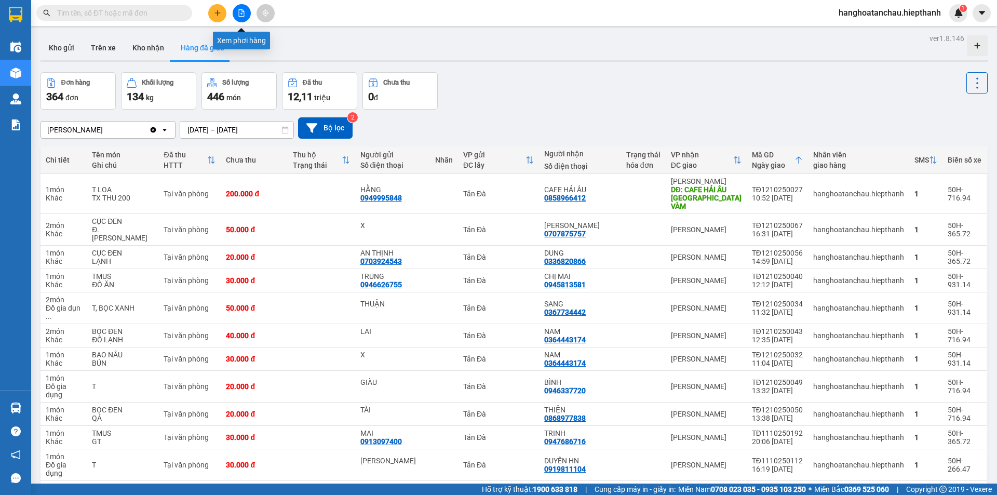
click at [242, 15] on icon "file-add" at bounding box center [241, 12] width 7 height 7
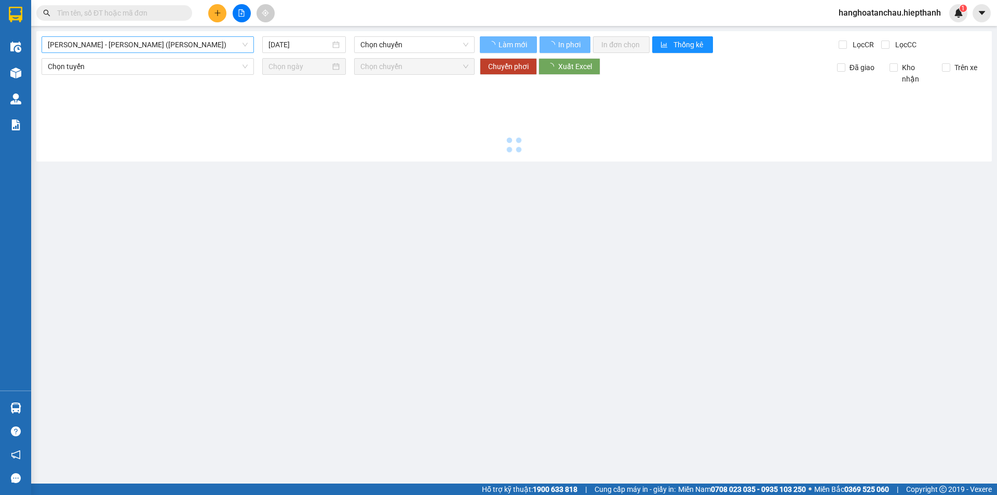
type input "[DATE]"
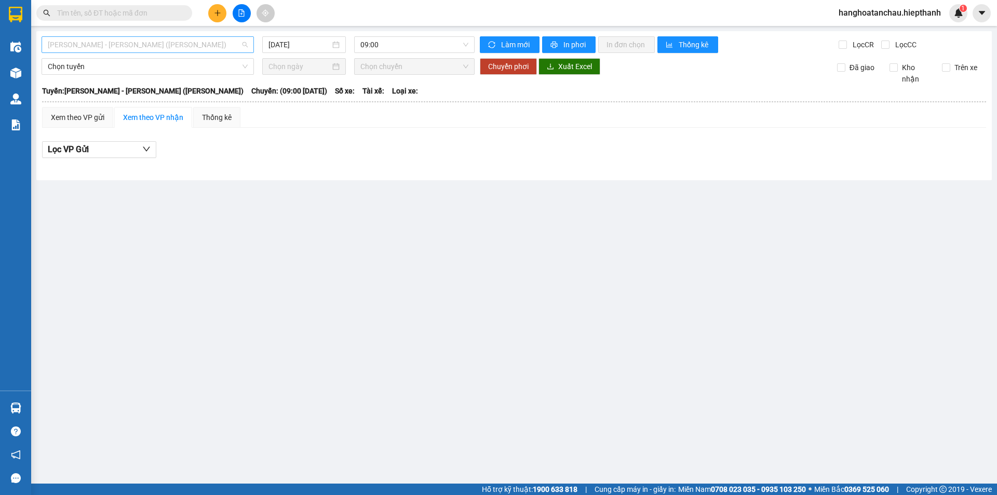
click at [156, 51] on span "[PERSON_NAME] - [PERSON_NAME] ([PERSON_NAME])" at bounding box center [148, 45] width 200 height 16
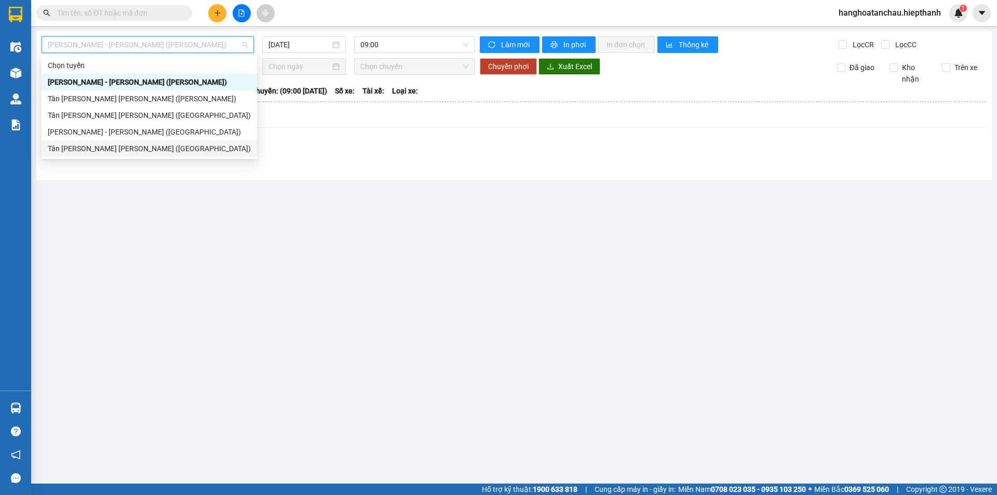
click at [132, 149] on div "Tân [PERSON_NAME] [PERSON_NAME] ([GEOGRAPHIC_DATA])" at bounding box center [149, 148] width 203 height 11
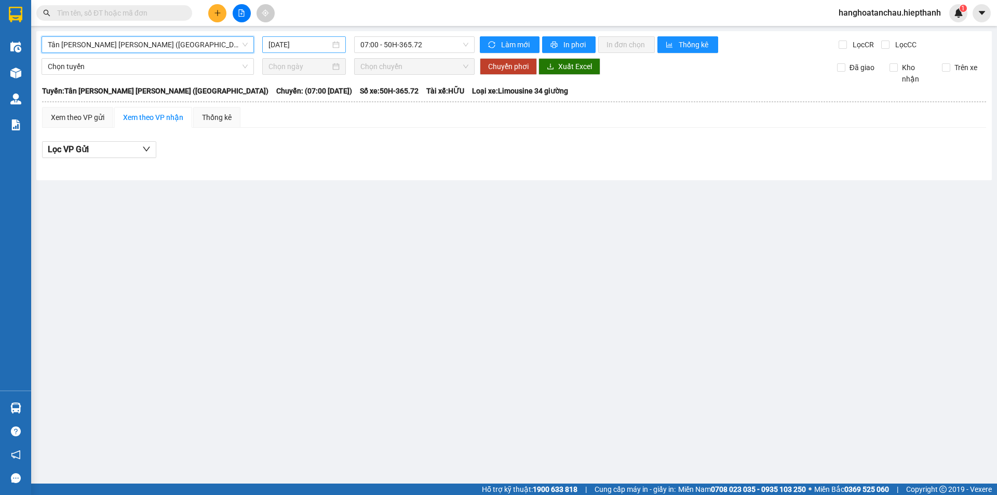
click at [305, 44] on input "[DATE]" at bounding box center [299, 44] width 62 height 11
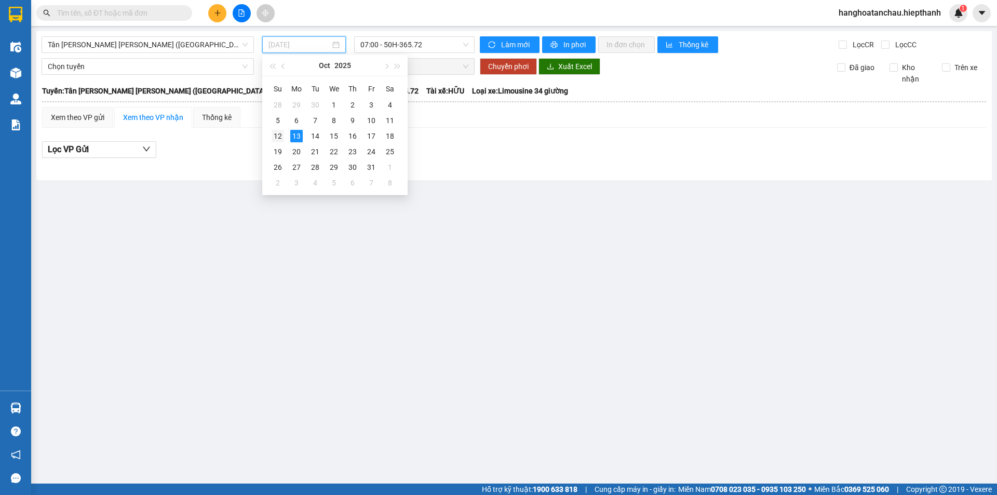
click at [280, 135] on div "12" at bounding box center [277, 136] width 12 height 12
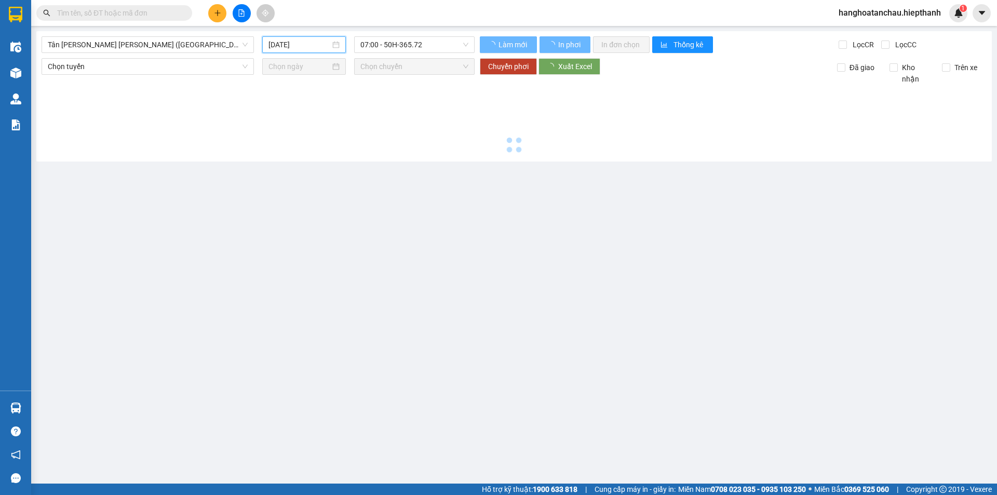
type input "[DATE]"
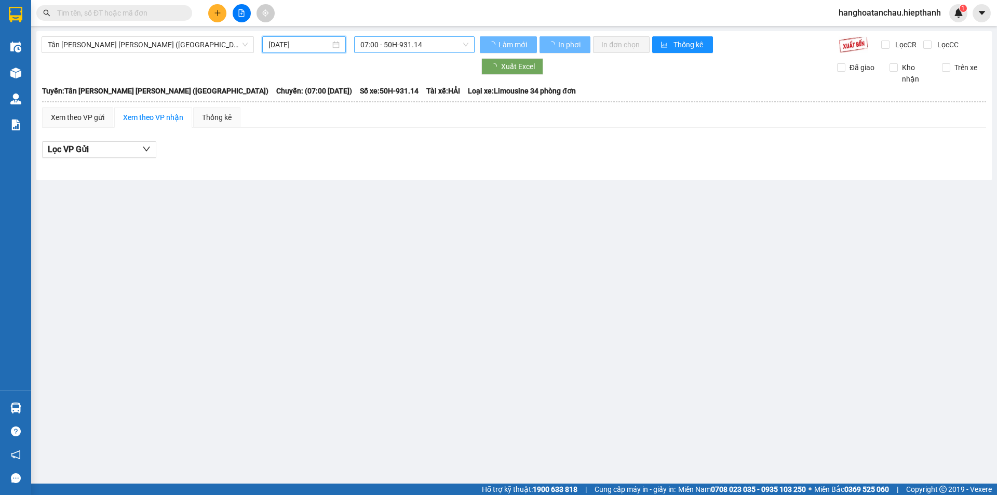
click at [468, 48] on div "07:00 - 50H-931.14" at bounding box center [414, 44] width 120 height 17
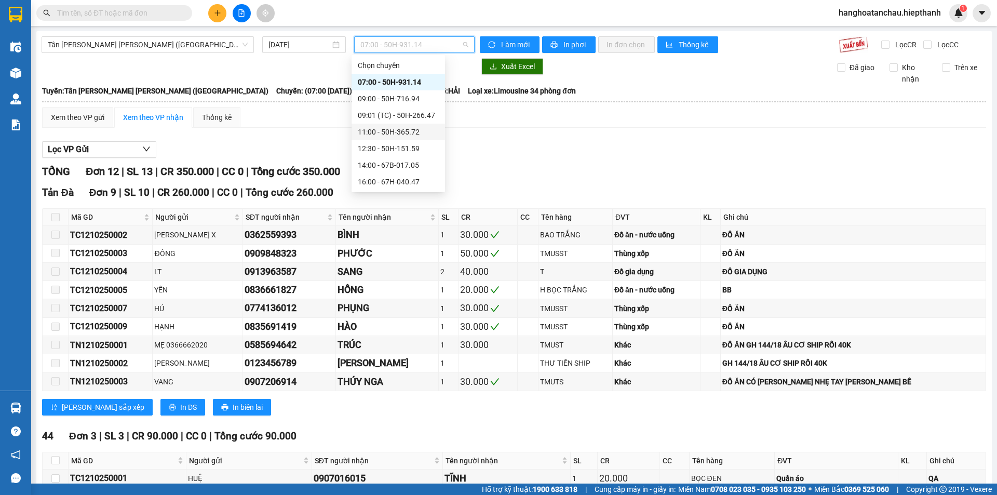
scroll to position [100, 0]
click at [387, 105] on div "20:00 - 67B-019.38" at bounding box center [397, 98] width 93 height 17
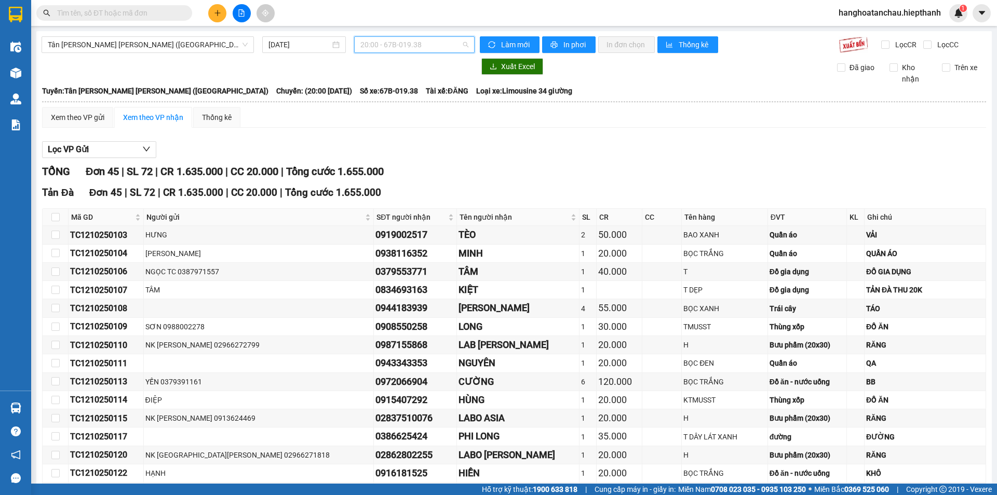
click at [401, 49] on span "20:00 - 67B-019.38" at bounding box center [414, 45] width 108 height 16
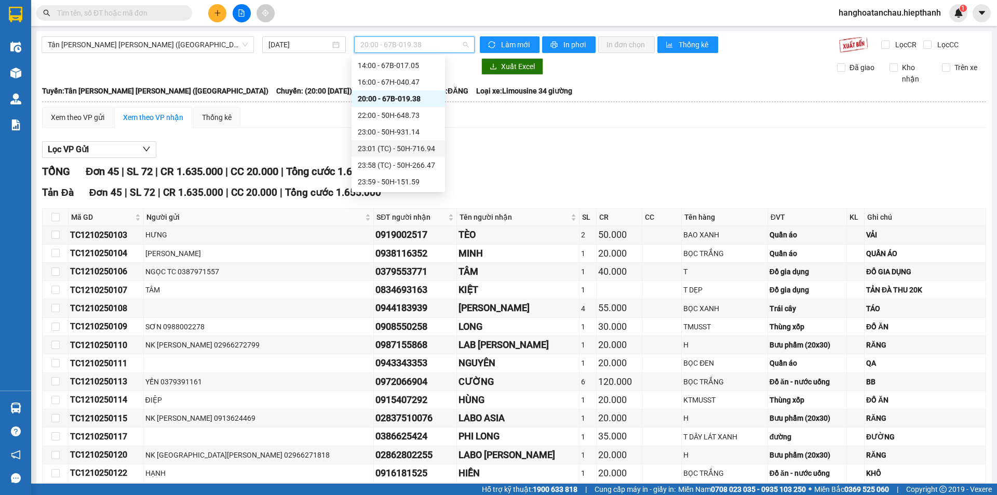
click at [403, 155] on div "23:01 (TC) - 50H-716.94" at bounding box center [397, 148] width 93 height 17
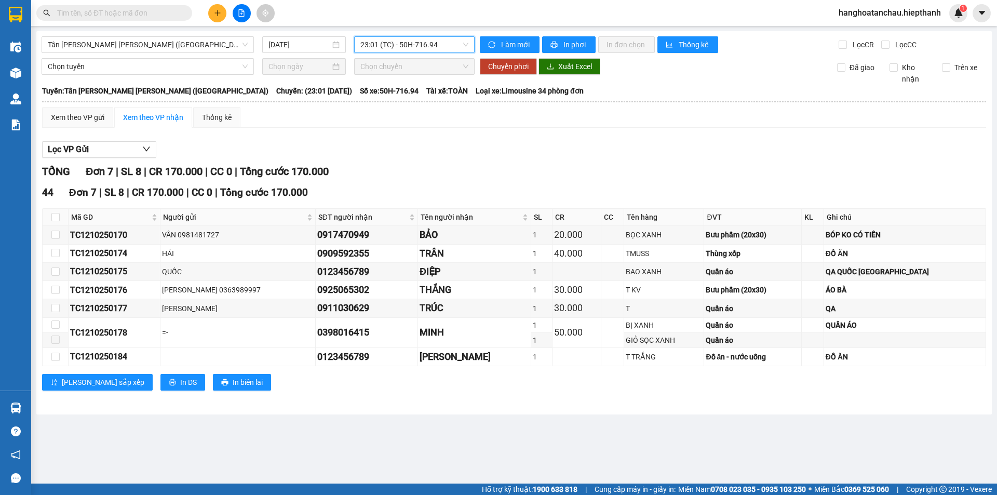
click at [411, 48] on span "23:01 (TC) - 50H-716.94" at bounding box center [414, 45] width 108 height 16
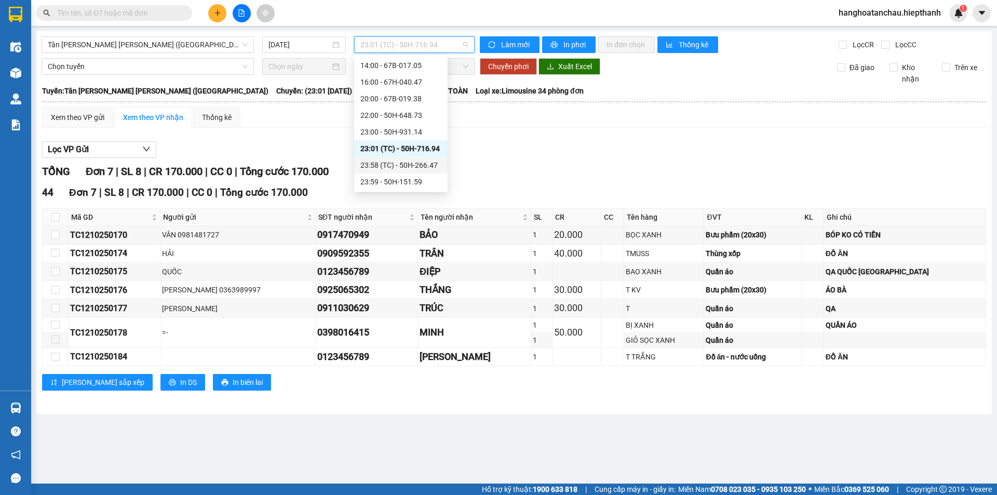
click at [401, 164] on div "23:58 (TC) - 50H-266.47" at bounding box center [400, 164] width 81 height 11
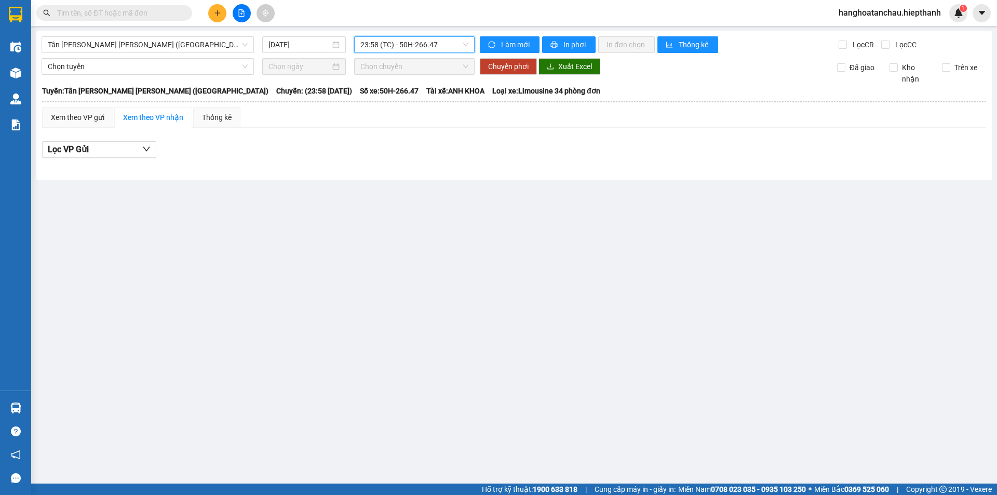
click at [392, 48] on span "23:58 (TC) - 50H-266.47" at bounding box center [414, 45] width 108 height 16
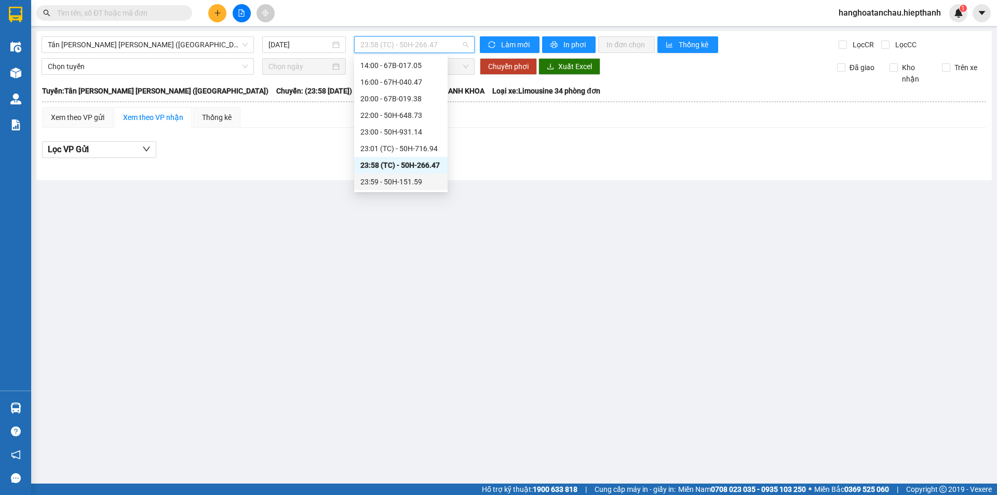
click at [382, 183] on div "23:59 - 50H-151.59" at bounding box center [400, 181] width 81 height 11
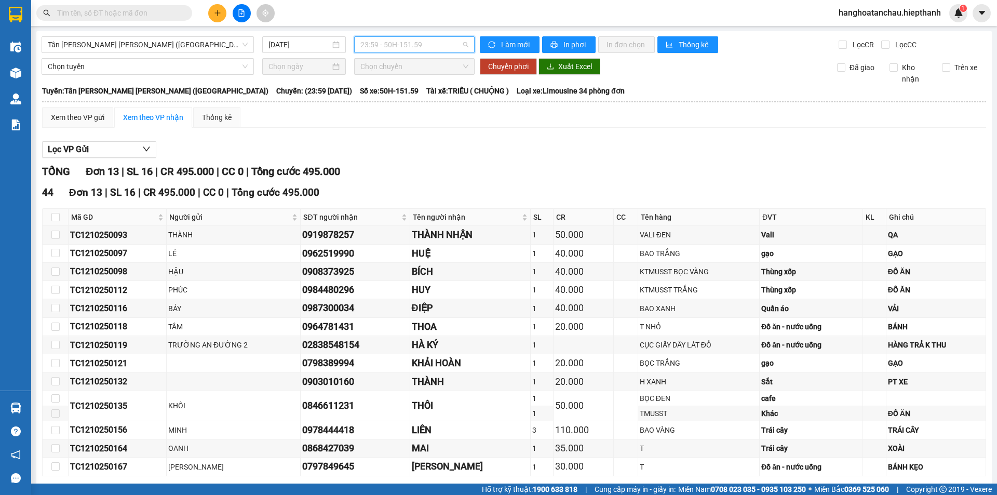
click at [376, 48] on span "23:59 - 50H-151.59" at bounding box center [414, 45] width 108 height 16
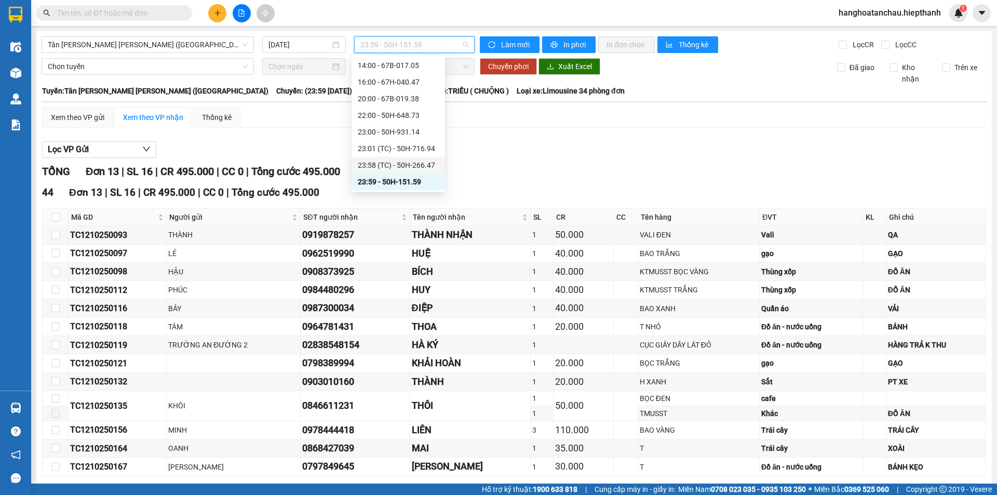
click at [373, 165] on div "23:58 (TC) - 50H-266.47" at bounding box center [398, 164] width 81 height 11
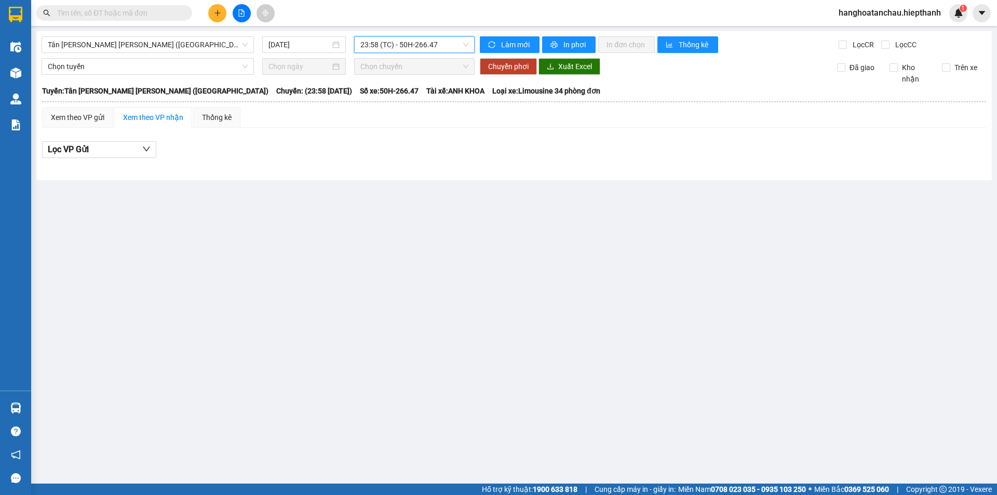
click at [419, 45] on span "23:58 (TC) - 50H-266.47" at bounding box center [414, 45] width 108 height 16
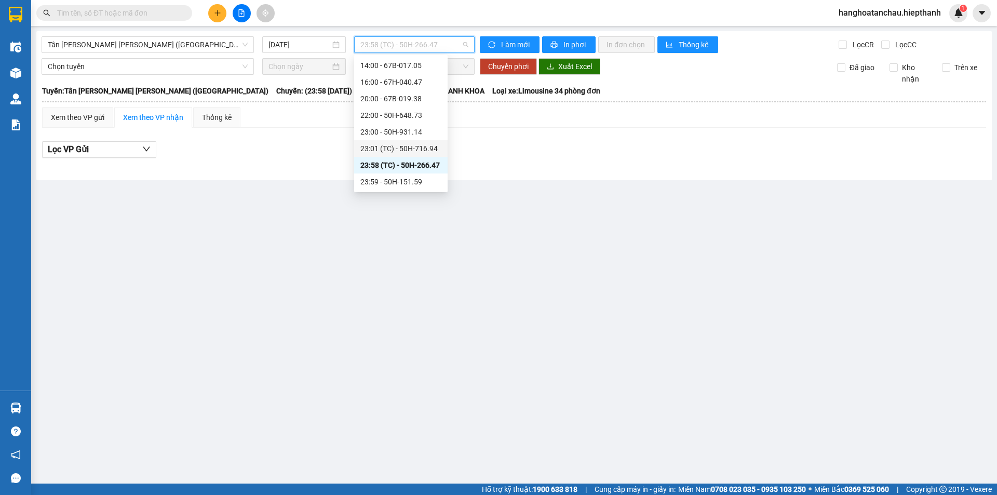
click at [398, 143] on div "23:01 (TC) - 50H-716.94" at bounding box center [400, 148] width 81 height 11
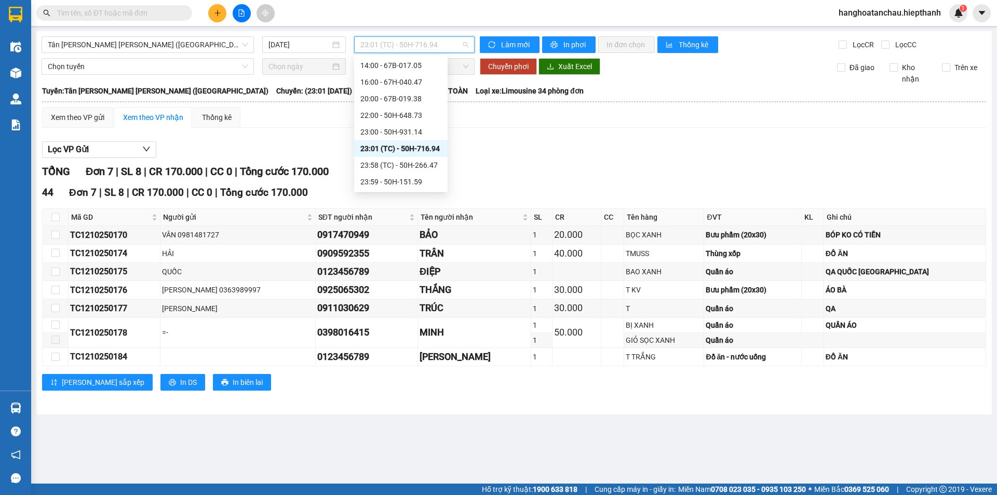
click at [369, 50] on span "23:01 (TC) - 50H-716.94" at bounding box center [414, 45] width 108 height 16
click at [374, 124] on div "23:00 - 50H-931.14" at bounding box center [400, 132] width 93 height 17
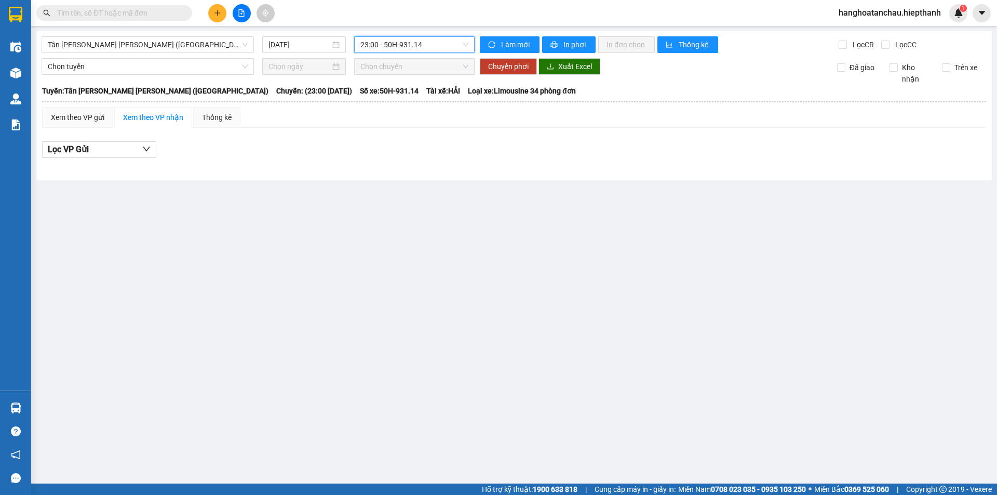
click at [392, 51] on span "23:00 - 50H-931.14" at bounding box center [414, 45] width 108 height 16
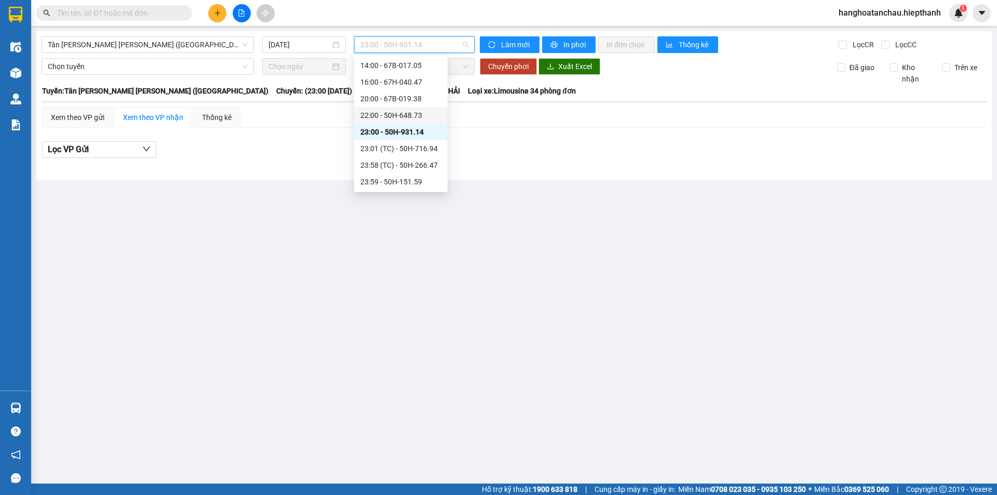
click at [391, 120] on div "22:00 - 50H-648.73" at bounding box center [400, 115] width 81 height 11
